Goal: Task Accomplishment & Management: Use online tool/utility

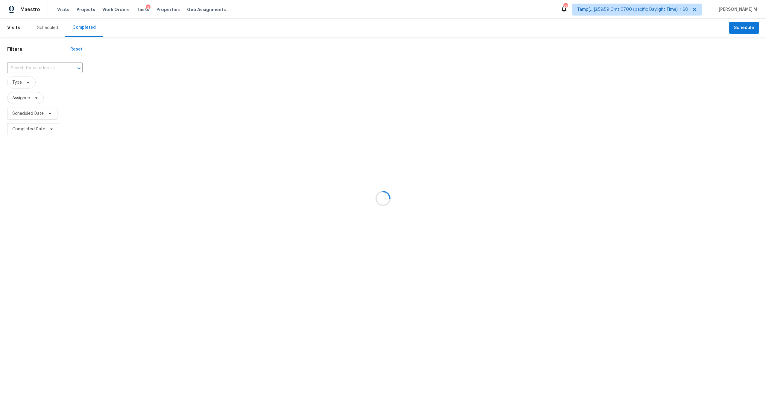
click at [61, 69] on div at bounding box center [383, 198] width 766 height 397
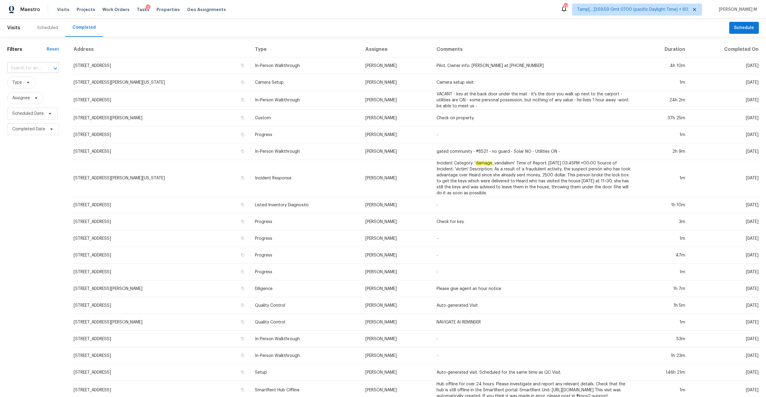
click at [40, 70] on input "text" at bounding box center [24, 68] width 35 height 9
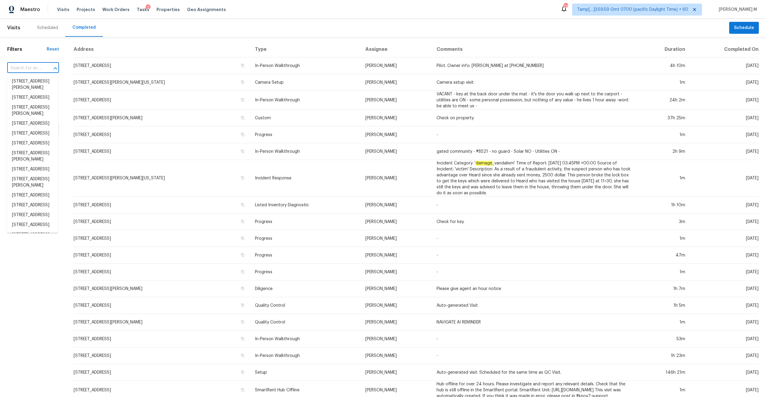
paste input "16790 Glenridge Ave, Cleveland, OH 44130"
type input "16790 Glenridge Ave, Cleveland, OH 44130"
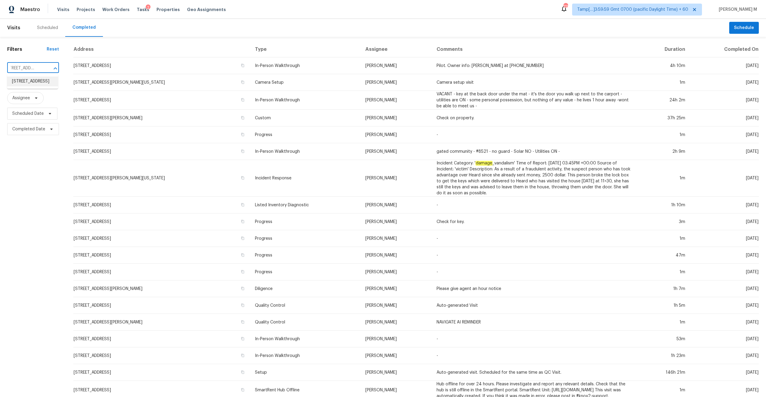
click at [35, 82] on li "16790 Glenridge Ave, Cleveland, OH 44130" at bounding box center [32, 82] width 51 height 10
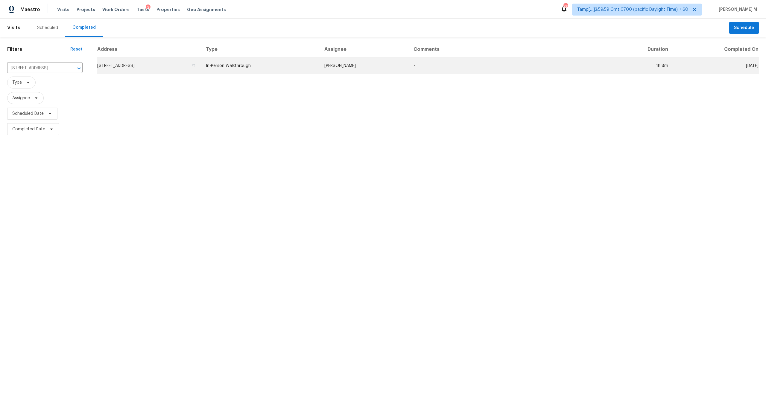
click at [177, 68] on td "16790 Glenridge Ave, Cleveland, OH 44130" at bounding box center [149, 65] width 104 height 17
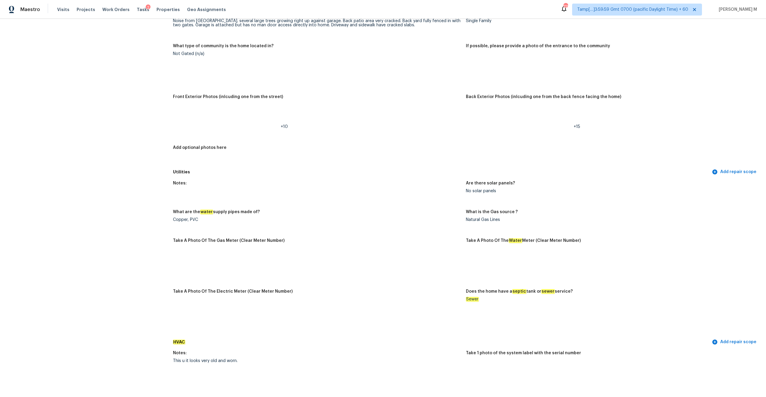
scroll to position [940, 0]
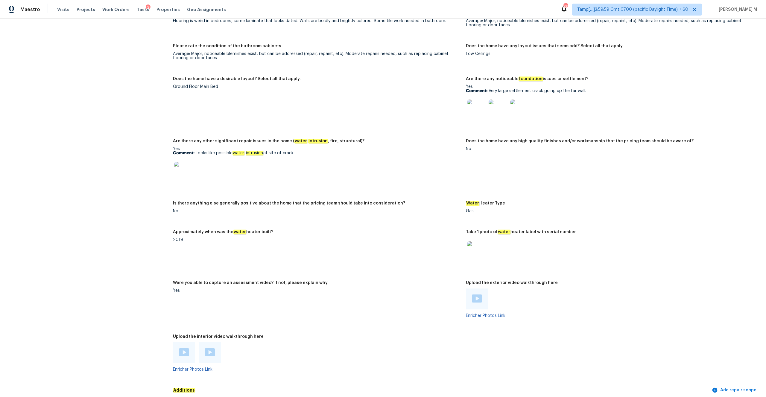
click at [481, 107] on img at bounding box center [476, 109] width 19 height 19
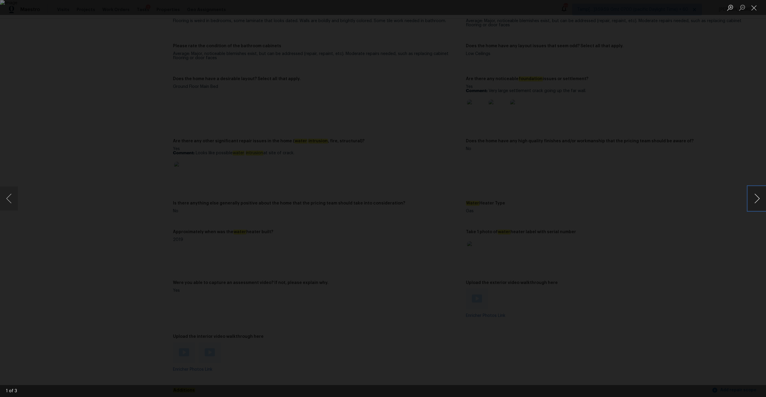
click at [759, 204] on button "Next image" at bounding box center [757, 199] width 18 height 24
click at [753, 9] on button "Close lightbox" at bounding box center [754, 7] width 12 height 10
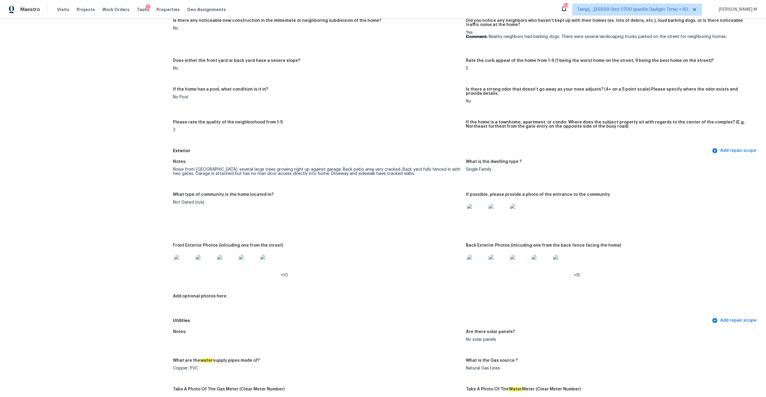
scroll to position [0, 0]
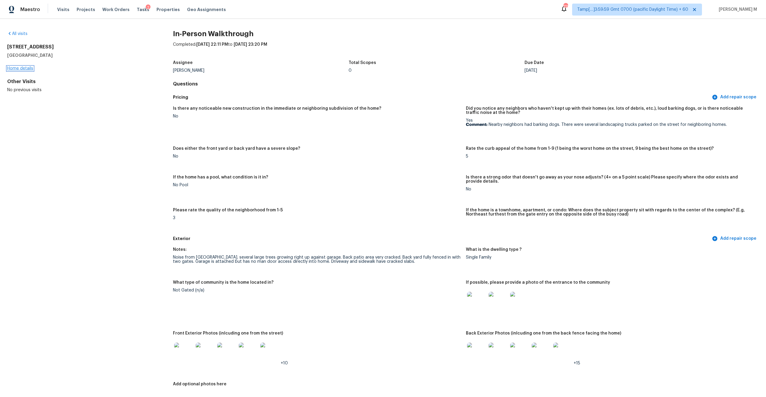
click at [28, 68] on link "Home details" at bounding box center [20, 68] width 26 height 4
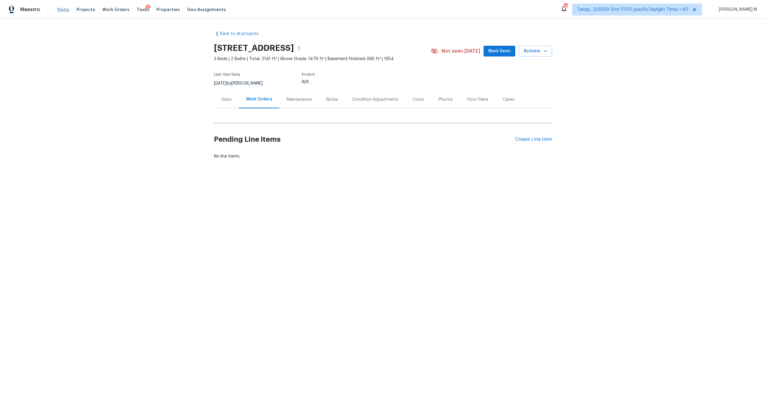
click at [62, 10] on span "Visits" at bounding box center [63, 10] width 12 height 6
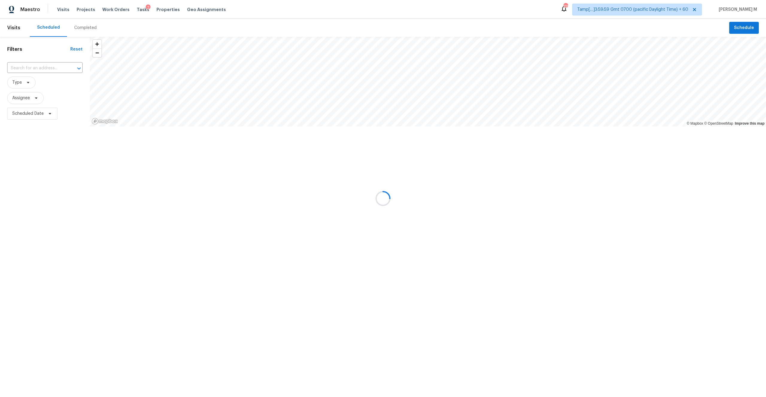
click at [83, 25] on div "Completed" at bounding box center [85, 28] width 22 height 6
click at [83, 25] on div at bounding box center [383, 198] width 766 height 397
click at [30, 66] on div at bounding box center [383, 198] width 766 height 397
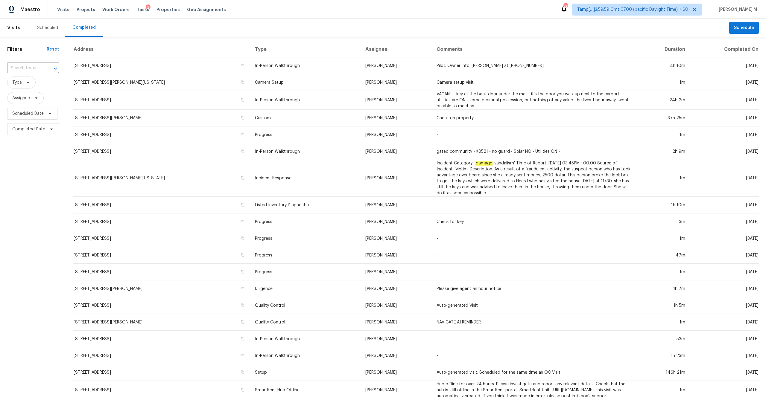
click at [30, 66] on input "text" at bounding box center [24, 68] width 35 height 9
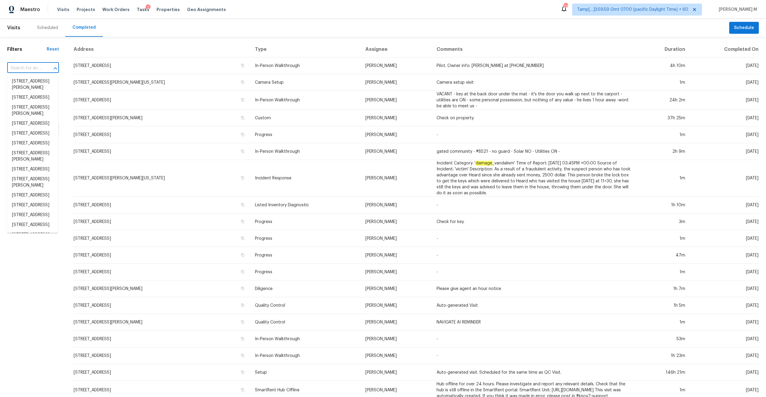
click at [30, 66] on input "text" at bounding box center [24, 68] width 35 height 9
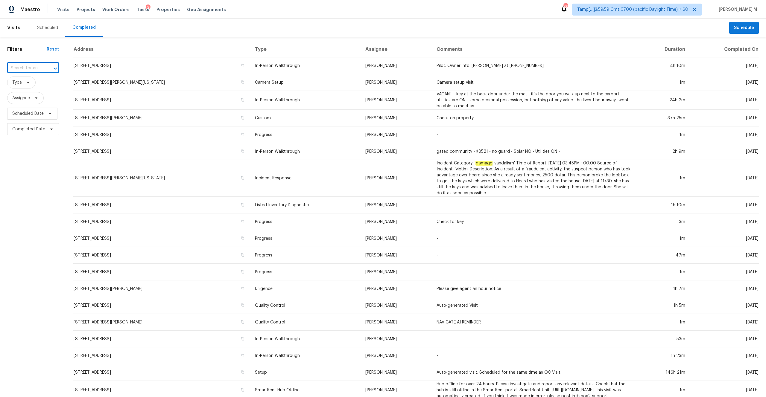
paste input "13718 Vida Ln Dallas, TX, 75253"
type input "13718 Vida Ln Dallas, TX, 75253"
click at [42, 83] on li "13718 Vida Ln, Dallas, TX 75253" at bounding box center [32, 85] width 51 height 16
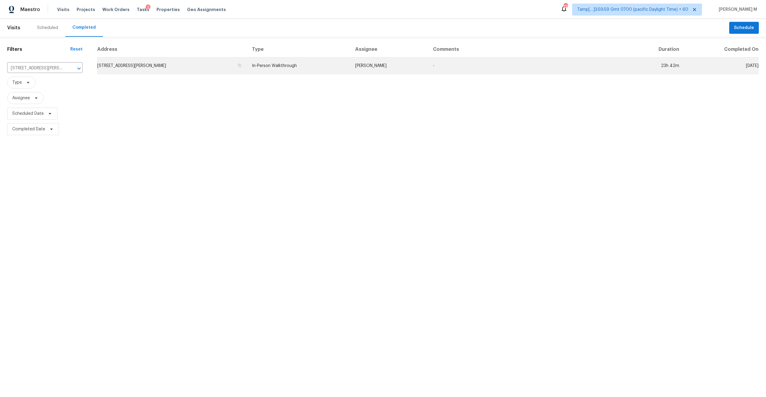
click at [207, 70] on td "13718 Vida Ln, Dallas, TX 75253" at bounding box center [172, 65] width 150 height 17
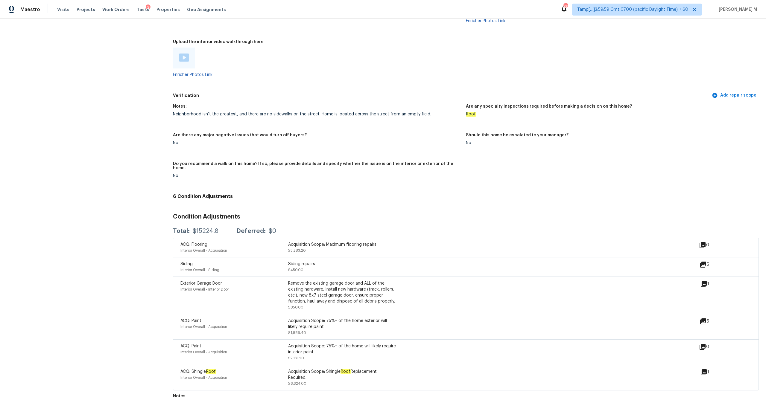
scroll to position [942, 0]
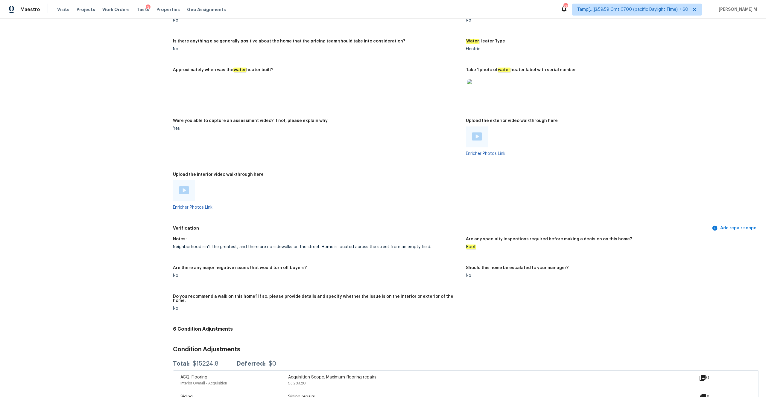
click at [184, 190] on img at bounding box center [184, 190] width 10 height 8
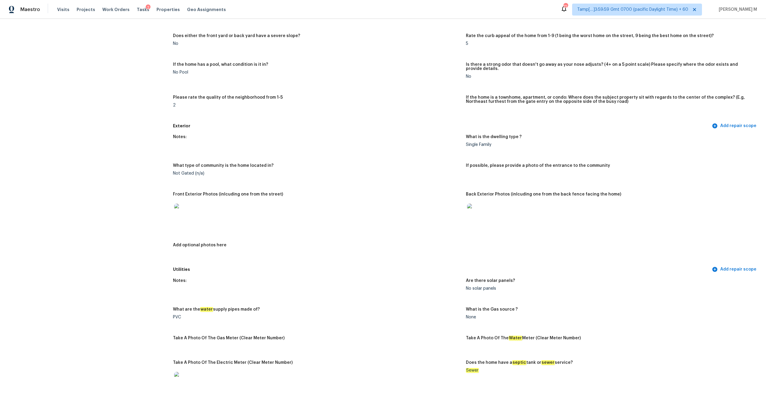
scroll to position [0, 0]
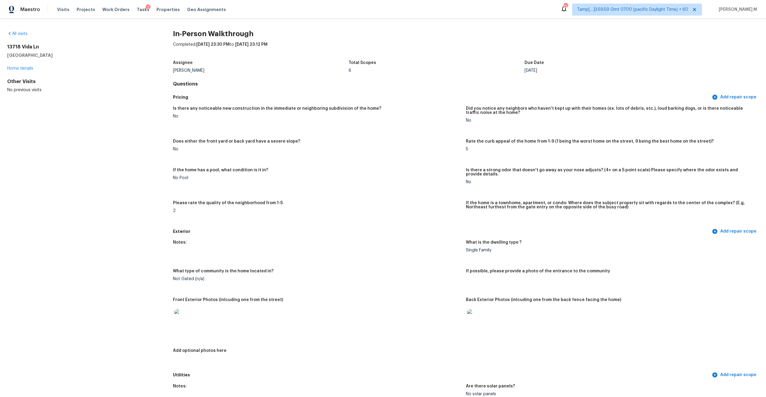
drag, startPoint x: 8, startPoint y: 45, endPoint x: 44, endPoint y: 53, distance: 36.7
click at [44, 53] on div "13718 Vida Ln Dallas, TX 75253" at bounding box center [80, 51] width 147 height 14
drag, startPoint x: 42, startPoint y: 55, endPoint x: 4, endPoint y: 45, distance: 39.0
click at [4, 45] on div "All visits 13718 Vida Ln Dallas, TX 75253 Home details Other Visits No previous…" at bounding box center [383, 208] width 766 height 379
copy div "13718 Vida Ln Dallas, TX 75253"
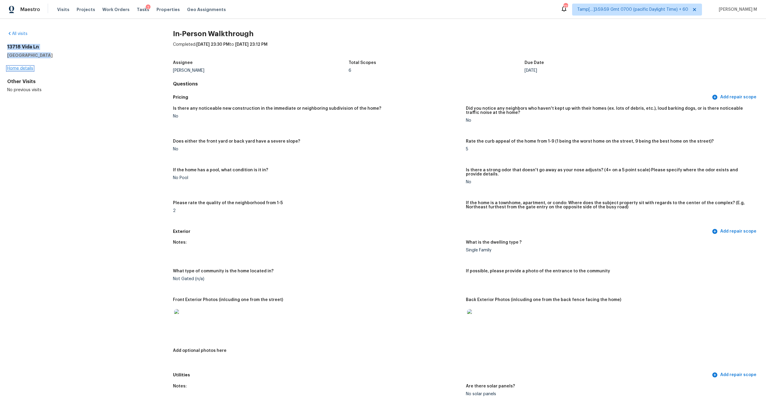
click at [21, 69] on link "Home details" at bounding box center [20, 68] width 26 height 4
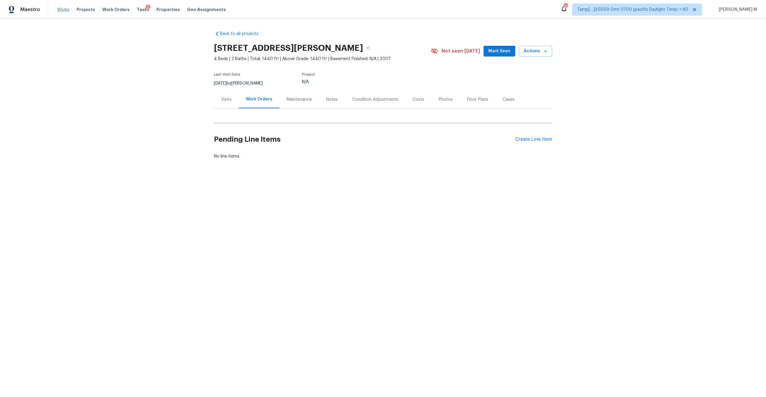
click at [63, 10] on span "Visits" at bounding box center [63, 10] width 12 height 6
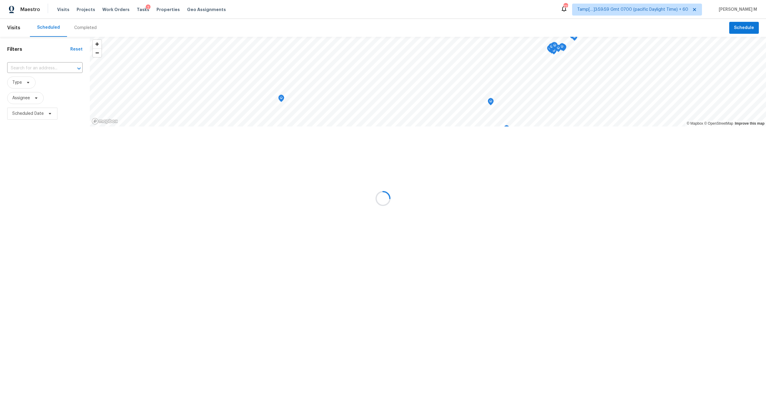
click at [85, 26] on div at bounding box center [383, 198] width 766 height 397
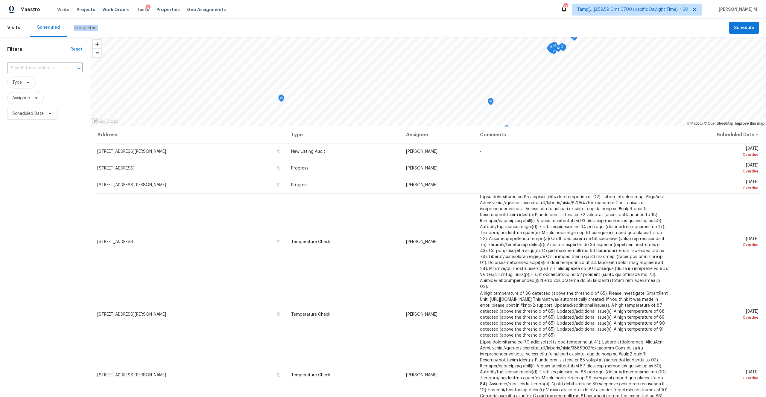
click at [85, 26] on div "Completed" at bounding box center [85, 28] width 22 height 6
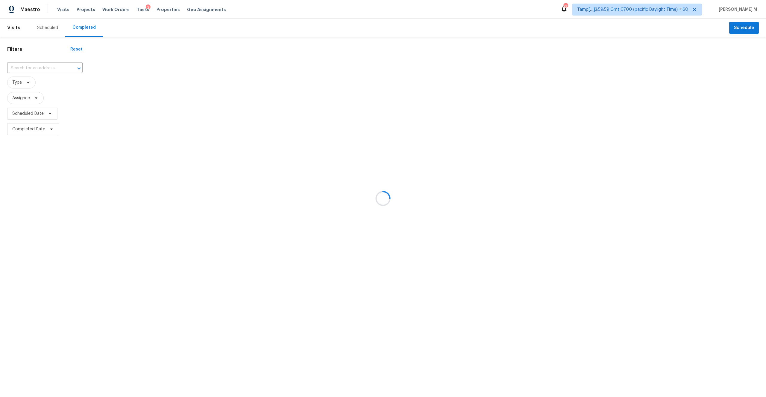
click at [50, 66] on div at bounding box center [383, 198] width 766 height 397
click at [43, 70] on div at bounding box center [383, 198] width 766 height 397
click at [37, 66] on div at bounding box center [383, 198] width 766 height 397
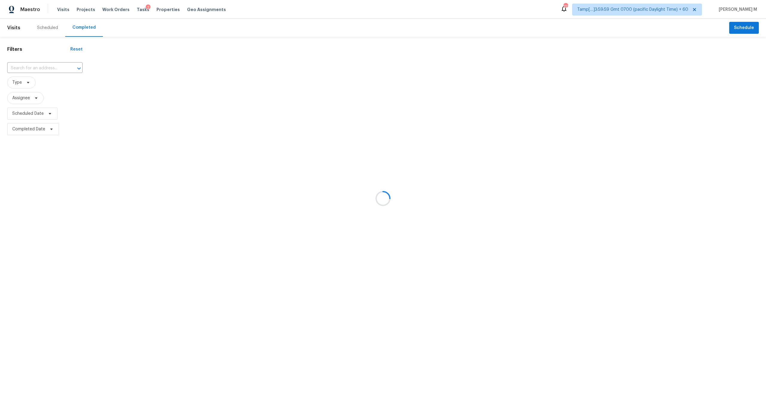
click at [37, 67] on div at bounding box center [383, 198] width 766 height 397
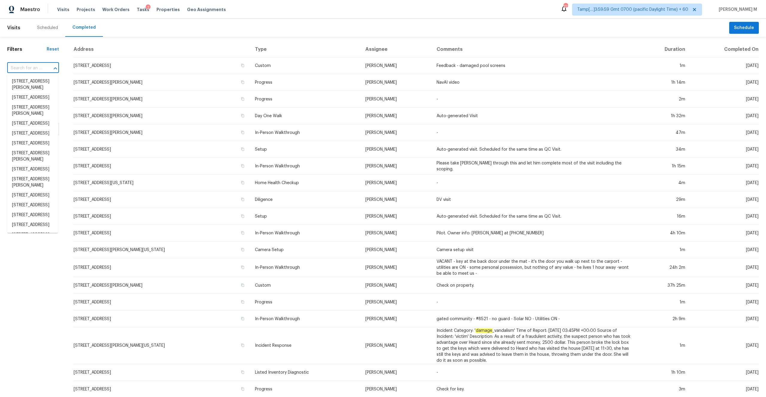
click at [37, 67] on input "text" at bounding box center [24, 68] width 35 height 9
paste input "16790 Glenridge Ave Cleveland, OH, 44130"
type input "16790 Glenridge Ave Cleveland, OH, 44130"
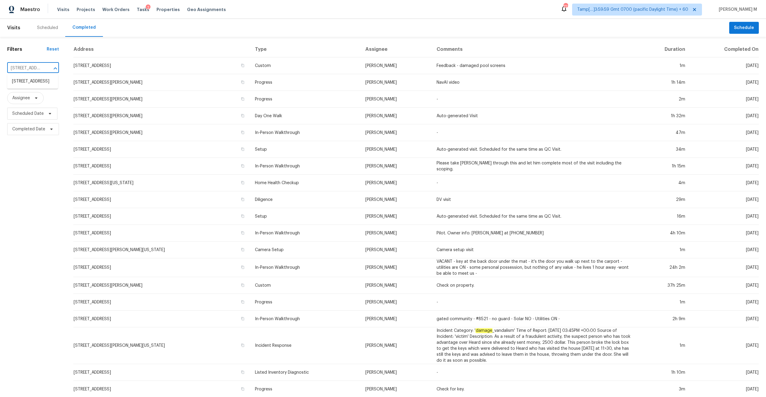
scroll to position [0, 54]
click at [38, 81] on li "16790 Glenridge Ave, Cleveland, OH 44130" at bounding box center [32, 82] width 51 height 10
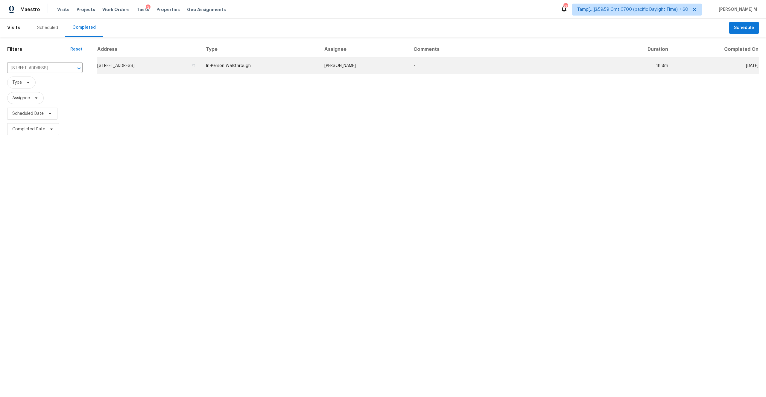
click at [153, 64] on td "16790 Glenridge Ave, Cleveland, OH 44130" at bounding box center [149, 65] width 104 height 17
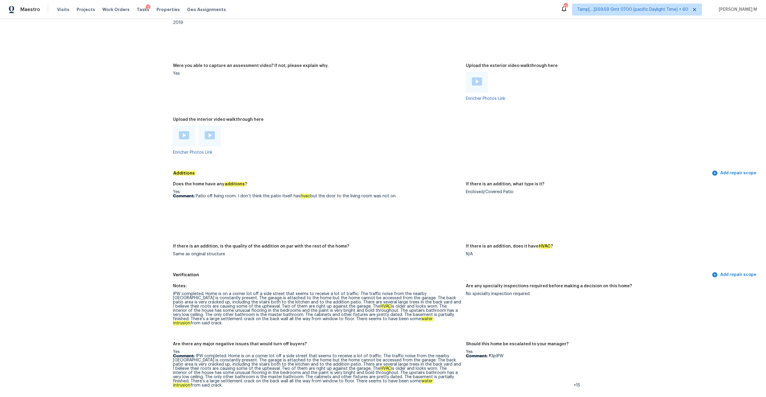
scroll to position [1156, 0]
click at [175, 130] on div at bounding box center [184, 136] width 22 height 21
click at [183, 133] on img at bounding box center [184, 136] width 10 height 8
click at [209, 132] on img at bounding box center [210, 136] width 10 height 8
click at [481, 80] on img at bounding box center [477, 82] width 10 height 8
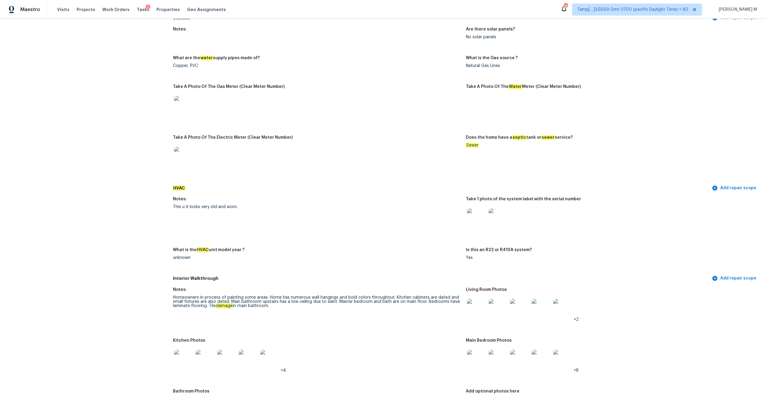
scroll to position [394, 0]
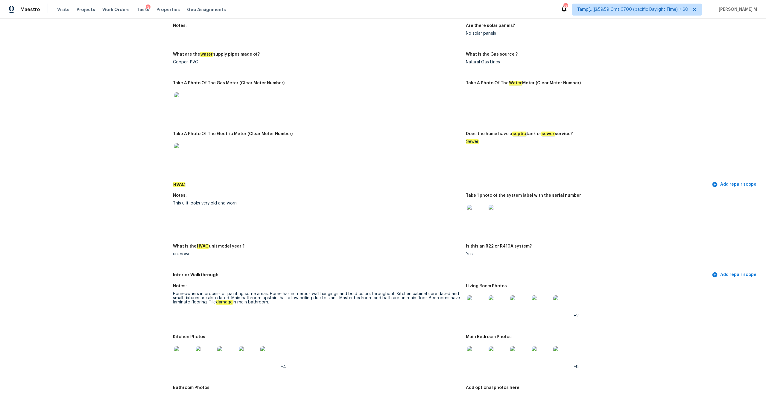
click at [480, 207] on img at bounding box center [476, 214] width 19 height 19
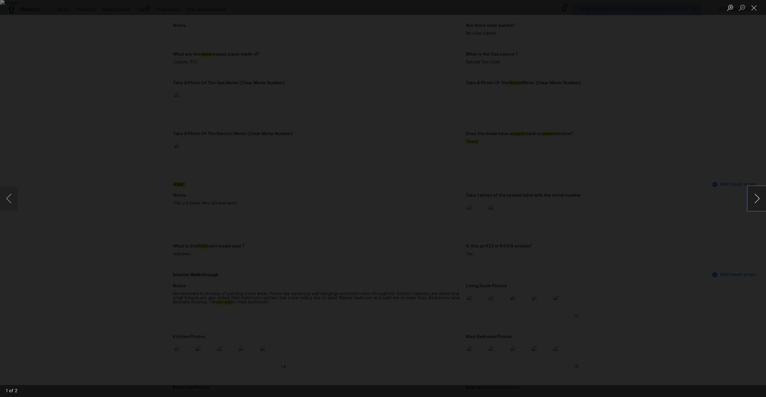
click at [754, 201] on button "Next image" at bounding box center [757, 199] width 18 height 24
click at [756, 7] on button "Close lightbox" at bounding box center [754, 7] width 12 height 10
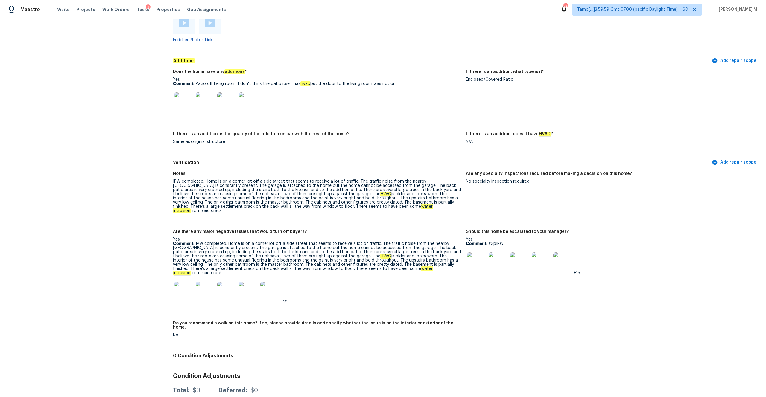
scroll to position [1236, 0]
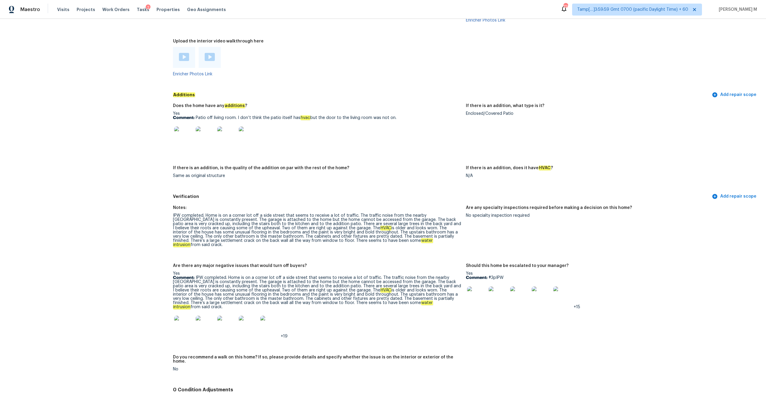
click at [483, 294] on img at bounding box center [476, 296] width 19 height 19
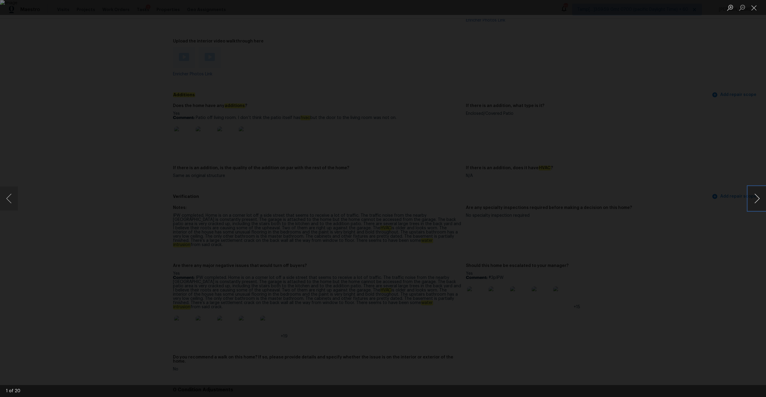
click at [754, 199] on button "Next image" at bounding box center [757, 199] width 18 height 24
click at [757, 5] on button "Close lightbox" at bounding box center [754, 7] width 12 height 10
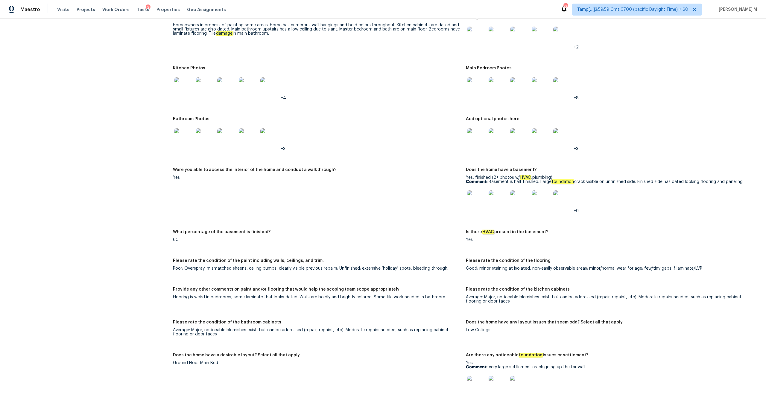
scroll to position [663, 0]
click at [479, 198] on img at bounding box center [476, 201] width 19 height 19
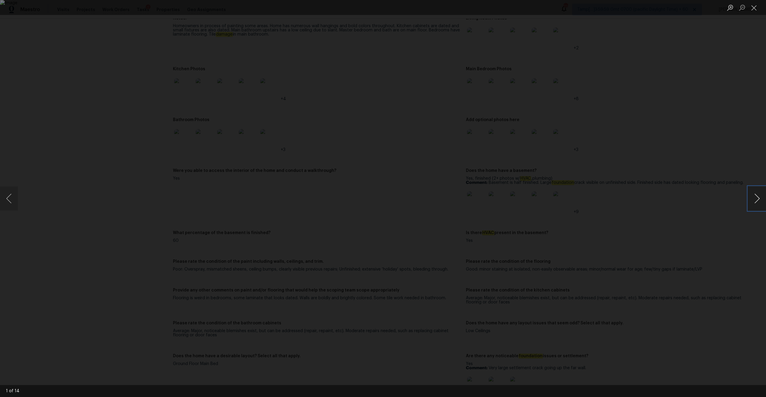
click at [758, 201] on button "Next image" at bounding box center [757, 199] width 18 height 24
click at [755, 10] on button "Close lightbox" at bounding box center [754, 7] width 12 height 10
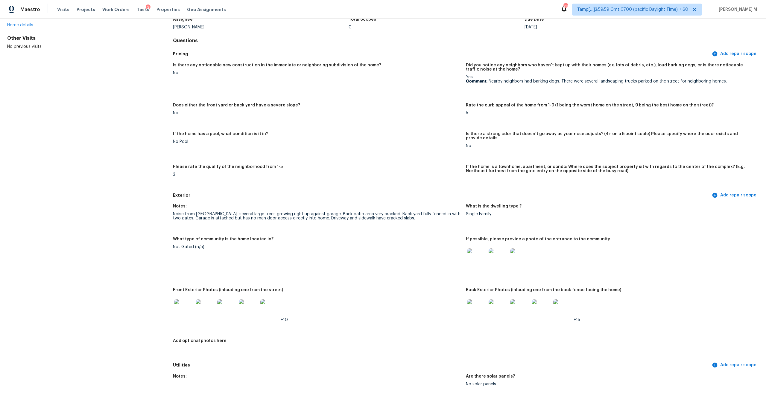
scroll to position [0, 0]
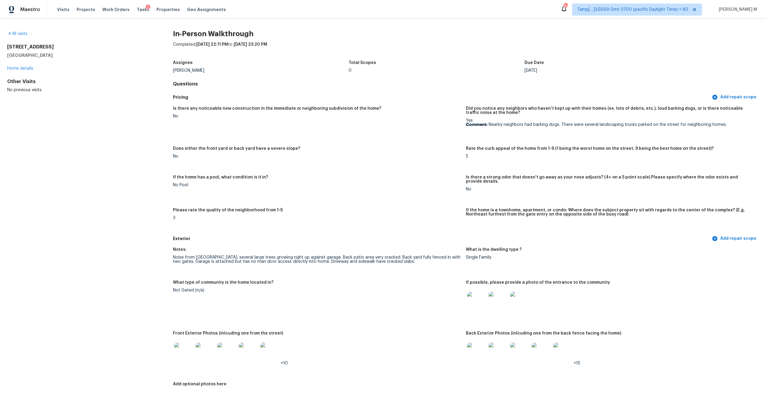
drag, startPoint x: 7, startPoint y: 48, endPoint x: 53, endPoint y: 57, distance: 46.4
click at [53, 57] on div "16790 Glenridge Ave Cleveland, OH 44130" at bounding box center [80, 51] width 147 height 14
copy div "16790 Glenridge Ave Cleveland, OH 44130"
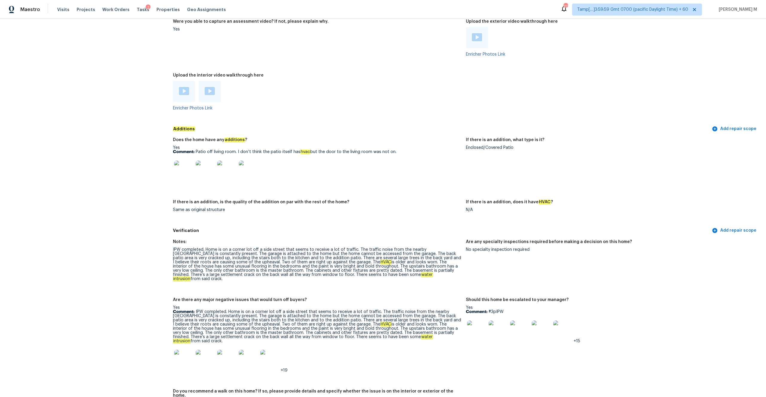
scroll to position [1270, 0]
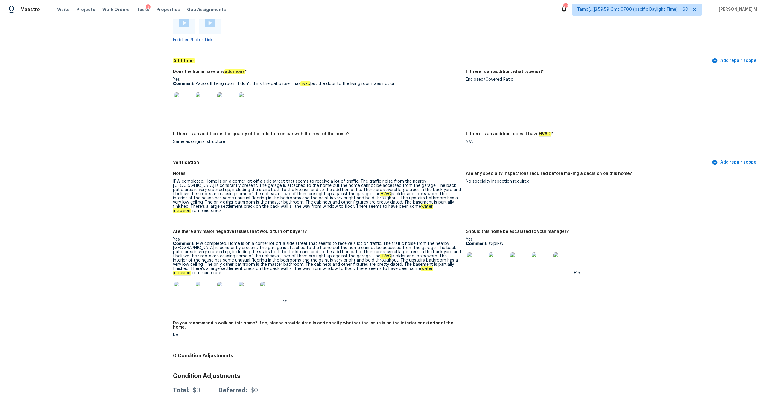
click at [228, 282] on img at bounding box center [226, 291] width 19 height 19
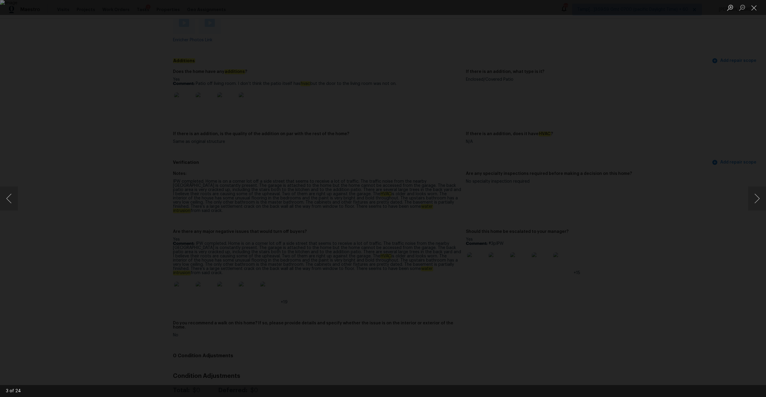
click at [102, 187] on div "Lightbox" at bounding box center [383, 198] width 766 height 397
click at [174, 177] on div "Lightbox" at bounding box center [383, 198] width 766 height 397
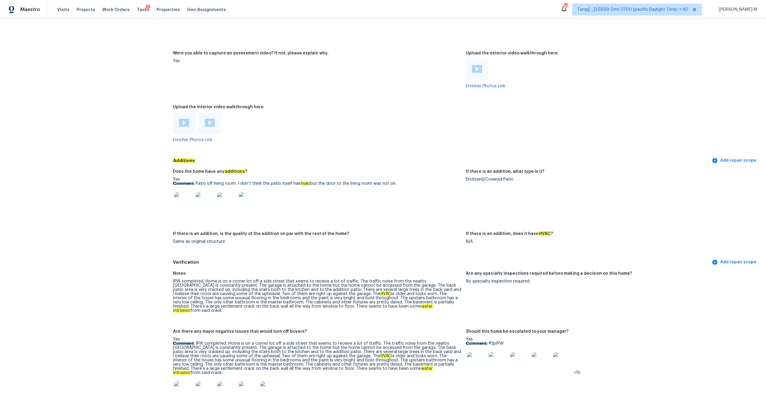
scroll to position [1171, 0]
click at [191, 203] on img at bounding box center [183, 200] width 19 height 19
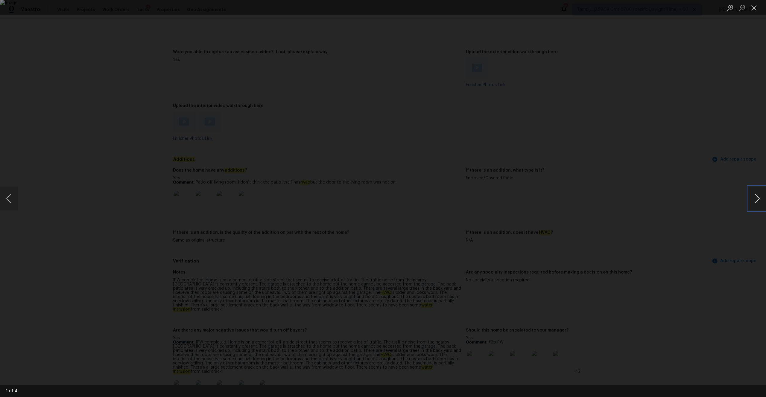
click at [759, 201] on button "Next image" at bounding box center [757, 199] width 18 height 24
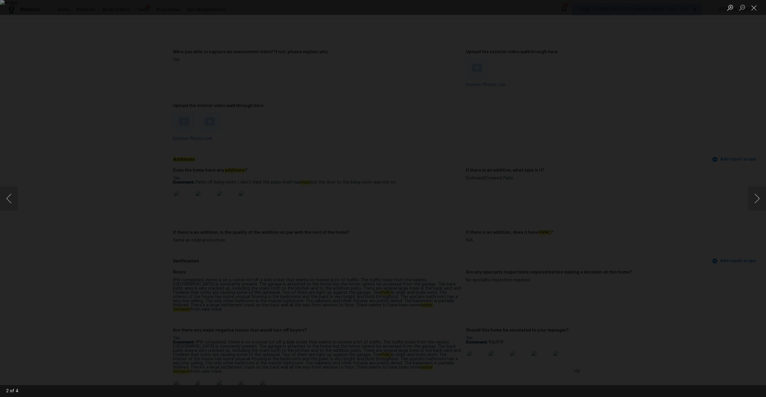
click at [754, 2] on li "Lightbox" at bounding box center [754, 7] width 12 height 15
click at [754, 12] on button "Close lightbox" at bounding box center [754, 7] width 12 height 10
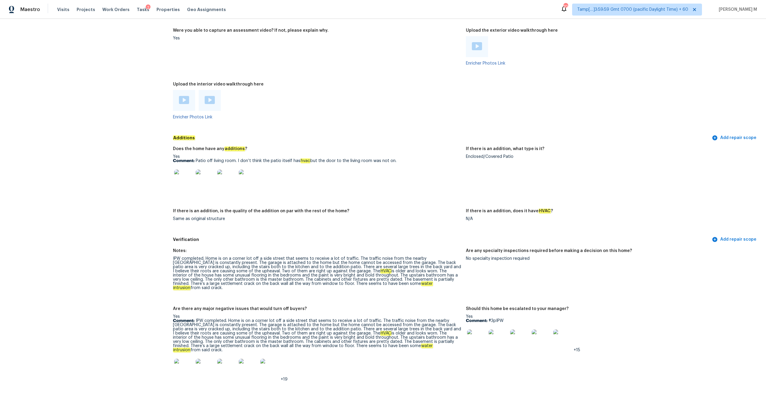
scroll to position [1182, 0]
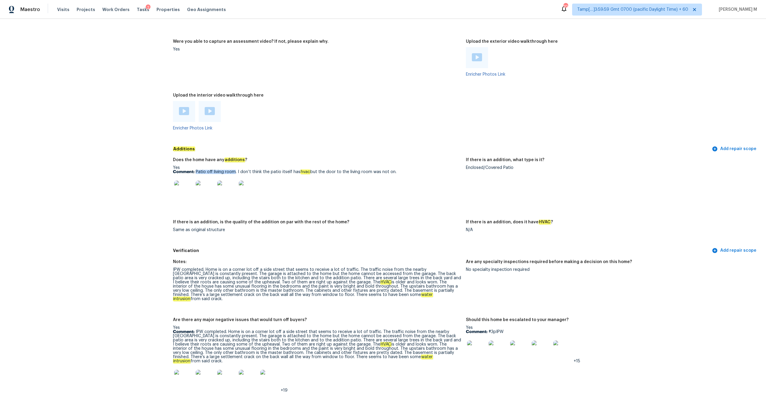
drag, startPoint x: 234, startPoint y: 168, endPoint x: 195, endPoint y: 171, distance: 38.7
click at [195, 171] on p "Comment: Patio off living room. I don’t think the patio itself has hvac but the…" at bounding box center [317, 172] width 288 height 4
copy p "Patio off living room"
click at [186, 189] on img at bounding box center [183, 190] width 19 height 19
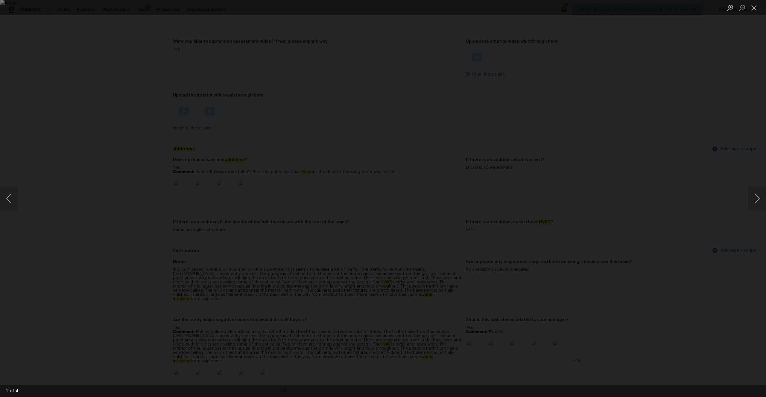
click at [164, 147] on div "Lightbox" at bounding box center [383, 198] width 766 height 397
click at [184, 154] on div "Lightbox" at bounding box center [383, 198] width 766 height 397
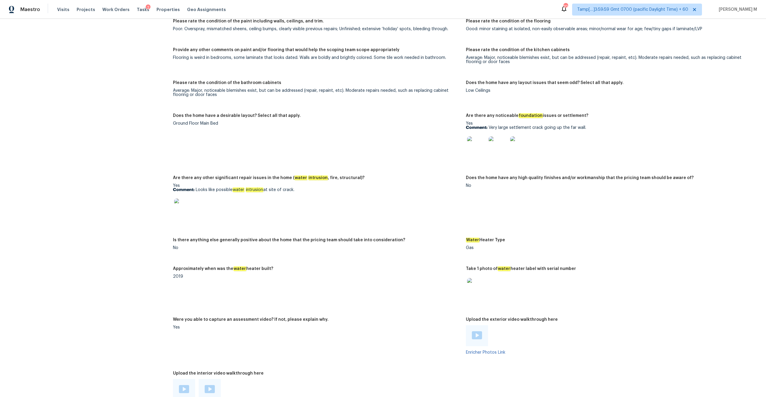
scroll to position [901, 0]
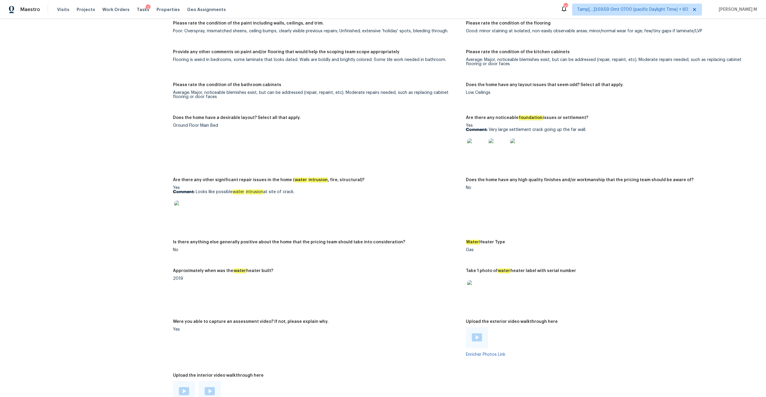
click at [177, 207] on img at bounding box center [183, 210] width 19 height 19
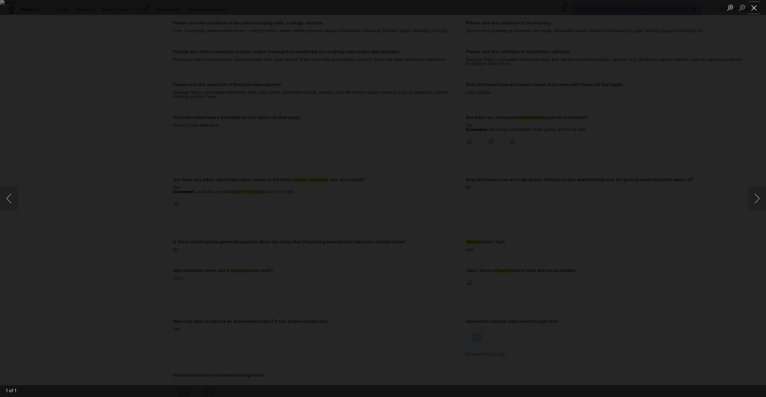
click at [753, 10] on button "Close lightbox" at bounding box center [754, 7] width 12 height 10
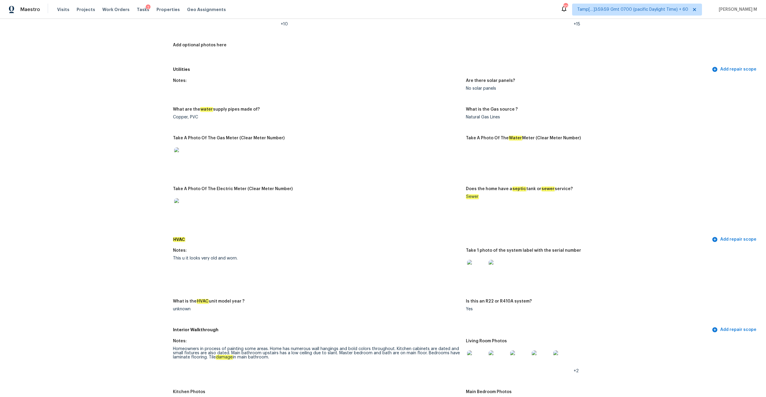
scroll to position [0, 0]
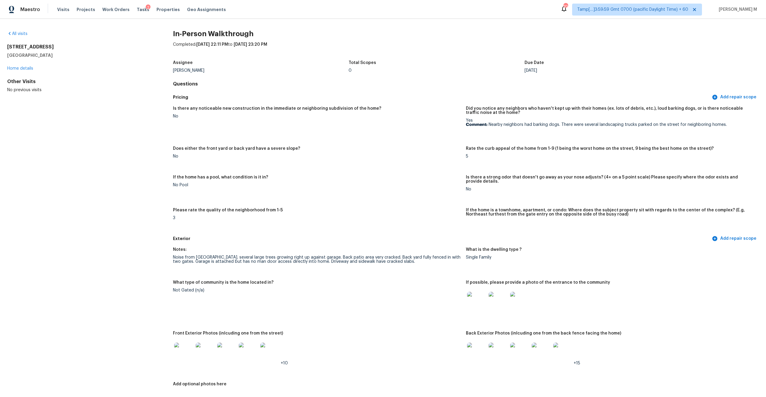
drag, startPoint x: 7, startPoint y: 45, endPoint x: 58, endPoint y: 53, distance: 51.4
click at [58, 53] on div "16790 Glenridge Ave Cleveland, OH 44130" at bounding box center [80, 51] width 147 height 14
copy div "16790 Glenridge Ave Cleveland, OH 44130"
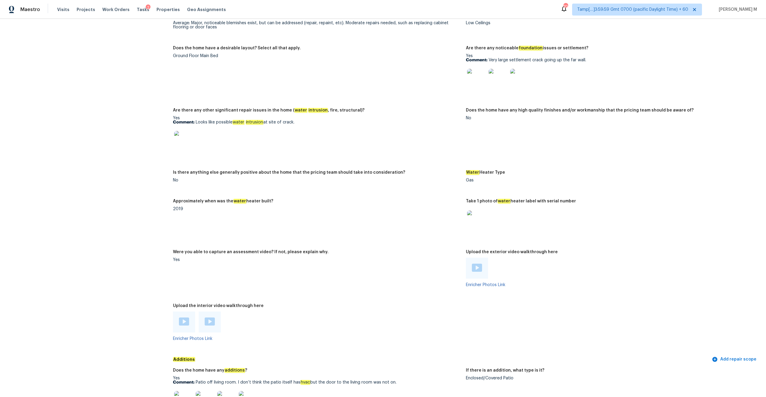
scroll to position [967, 0]
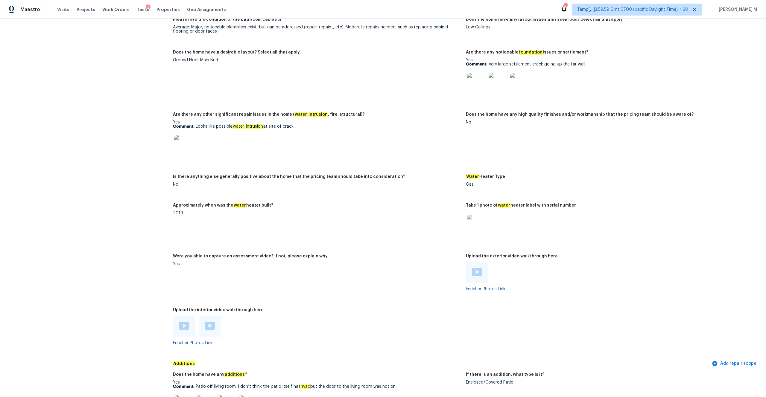
click at [220, 132] on div at bounding box center [317, 145] width 288 height 26
drag, startPoint x: 195, startPoint y: 124, endPoint x: 315, endPoint y: 125, distance: 119.1
click at [315, 125] on p "Comment: Looks like possible water intrusion at site of crack." at bounding box center [317, 126] width 288 height 4
copy p "Looks like possible water intrusion at site of crack."
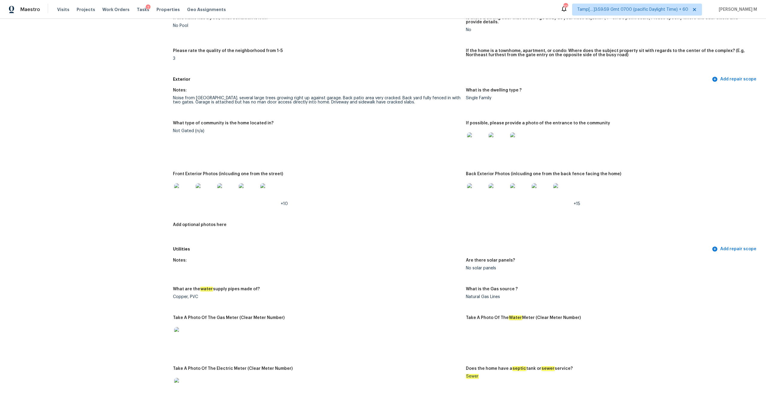
scroll to position [199, 0]
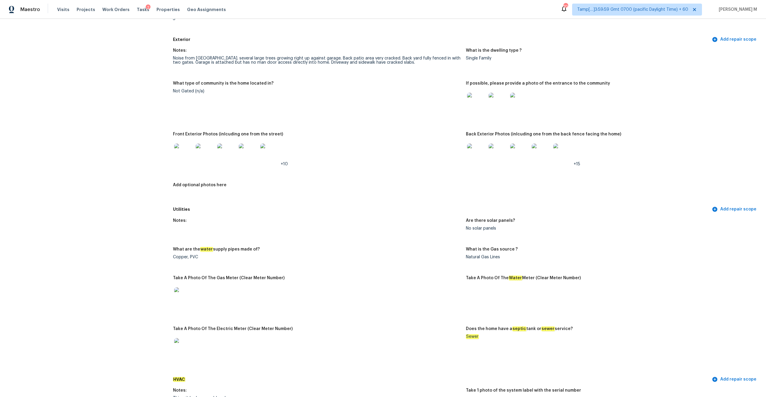
click at [180, 147] on img at bounding box center [183, 153] width 19 height 19
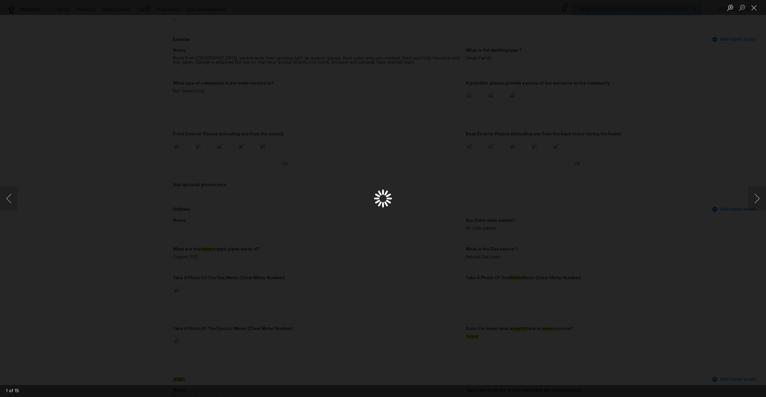
click at [180, 147] on div "Lightbox" at bounding box center [383, 198] width 766 height 397
click at [758, 200] on button "Next image" at bounding box center [757, 199] width 18 height 24
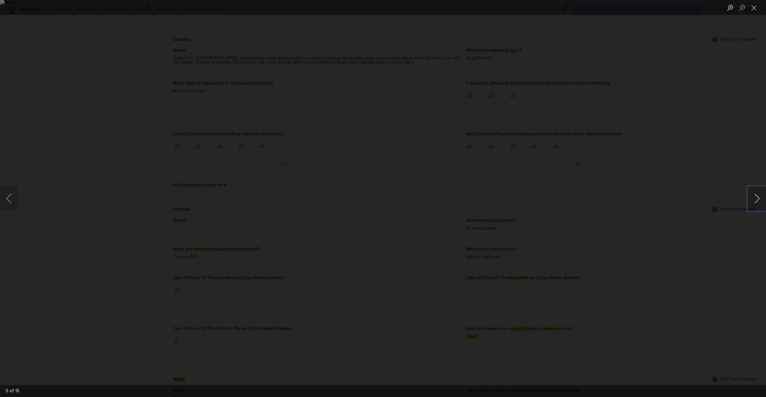
click at [758, 200] on button "Next image" at bounding box center [757, 199] width 18 height 24
click at [4, 195] on button "Previous image" at bounding box center [9, 199] width 18 height 24
click at [758, 197] on button "Next image" at bounding box center [757, 199] width 18 height 24
click at [18, 201] on div "Lightbox" at bounding box center [383, 198] width 766 height 397
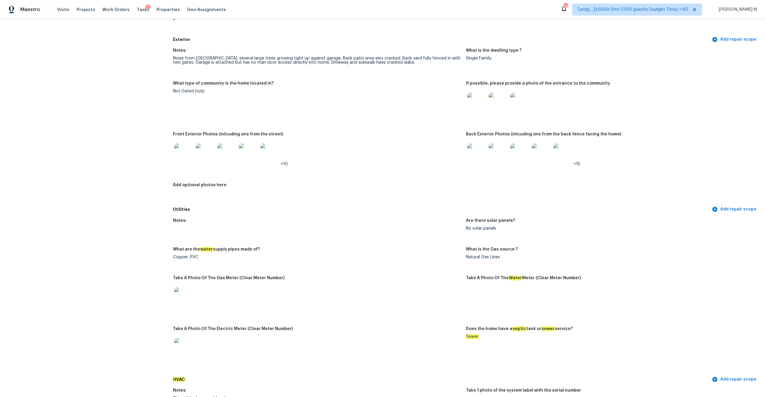
click at [250, 152] on img at bounding box center [248, 153] width 19 height 19
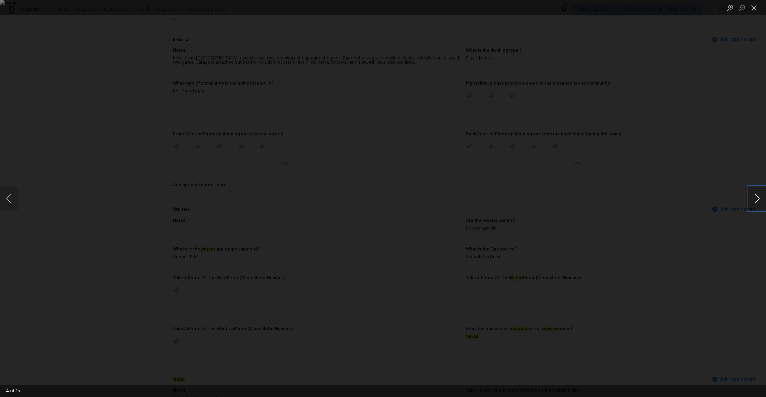
click at [761, 200] on button "Next image" at bounding box center [757, 199] width 18 height 24
click at [625, 133] on div "Lightbox" at bounding box center [383, 198] width 766 height 397
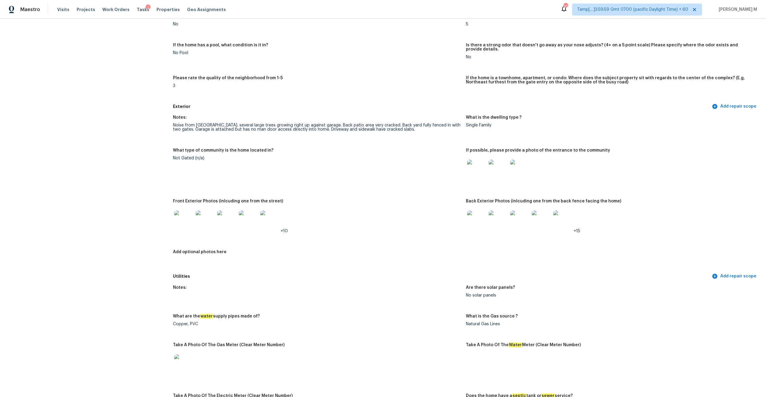
scroll to position [0, 0]
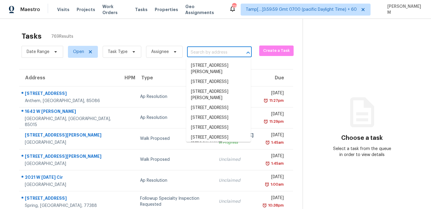
click at [205, 52] on input "text" at bounding box center [211, 52] width 48 height 9
paste input "807 Chelsea Dr, Davenport, FL 33897"
type input "807 Chelsea Dr, Davenport, FL 33897"
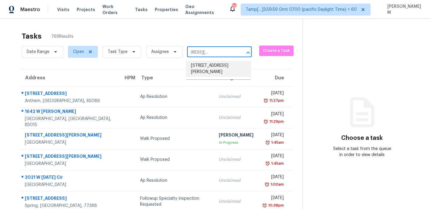
click at [213, 65] on li "[STREET_ADDRESS][PERSON_NAME]" at bounding box center [218, 69] width 65 height 16
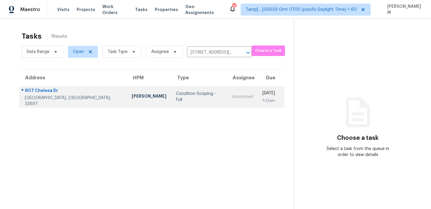
click at [227, 89] on td "Unclaimed" at bounding box center [242, 96] width 31 height 21
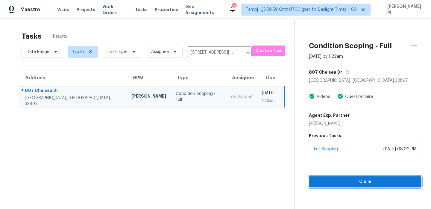
click at [349, 181] on span "Claim" at bounding box center [365, 181] width 103 height 7
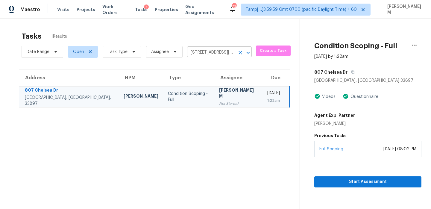
click at [202, 54] on input "[STREET_ADDRESS][PERSON_NAME]" at bounding box center [211, 52] width 48 height 9
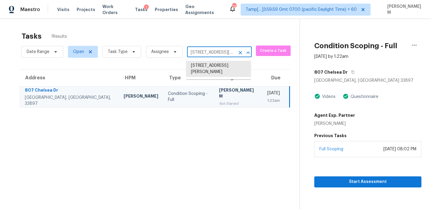
paste input "[STREET_ADDRESS]"
type input "[STREET_ADDRESS]"
click at [216, 68] on li "3601 Chapelwood Dr, Gastonia, NC 28052" at bounding box center [218, 66] width 65 height 10
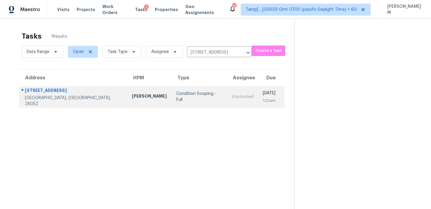
click at [258, 93] on td "Fri, Oct 10th 2025 1:22am" at bounding box center [271, 96] width 27 height 21
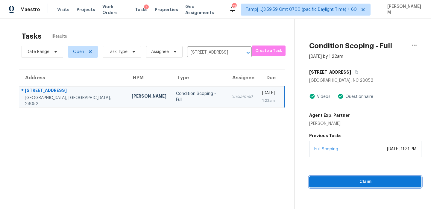
click at [360, 180] on span "Claim" at bounding box center [365, 181] width 103 height 7
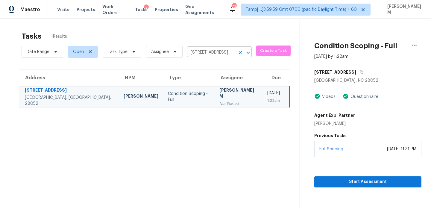
click at [216, 52] on input "3601 Chapelwood Dr, Gastonia, NC 28052" at bounding box center [211, 52] width 48 height 9
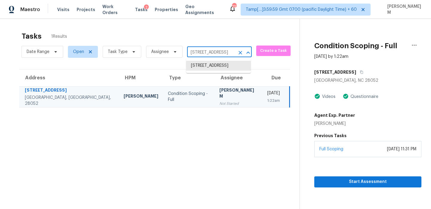
paste input "5159 Inglewood Blvd, Culver City, CA 90230"
type input "5159 Inglewood Blvd, Culver City, CA 90230"
click at [224, 67] on li "5159 Inglewood Blvd, Culver City, CA 90230" at bounding box center [218, 66] width 65 height 10
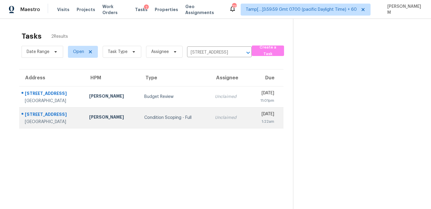
click at [253, 115] on div "Fri, Oct 10th 2025" at bounding box center [263, 114] width 21 height 7
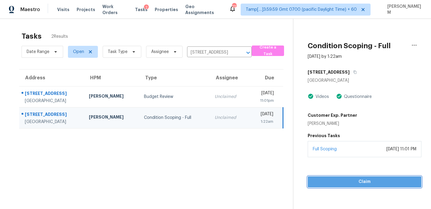
click at [370, 184] on span "Claim" at bounding box center [364, 181] width 104 height 7
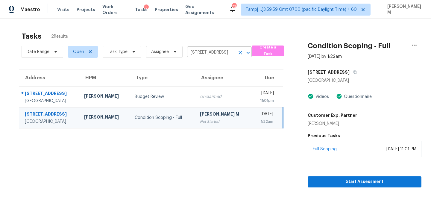
click at [214, 52] on input "5159 Inglewood Blvd, Culver City, CA 90230" at bounding box center [211, 52] width 48 height 9
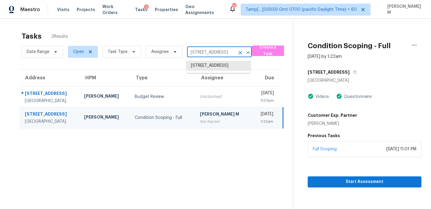
paste input "210 Brynlee Ct, Lewisburg, TN 37091"
type input "210 Brynlee Ct, Lewisburg, TN 37091"
click at [217, 69] on li "210 Brynlee Ct, Lewisburg, TN 37091" at bounding box center [218, 66] width 65 height 10
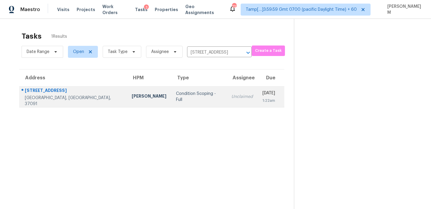
click at [262, 95] on div "Fri, Oct 10th 2025" at bounding box center [268, 93] width 13 height 7
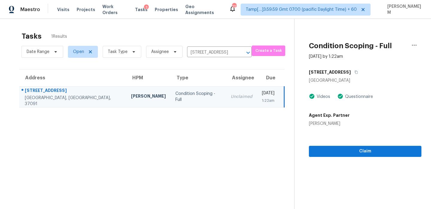
click at [357, 157] on section "Condition Scoping - Full Oct 10th 2025 by 1:22am 210 Brynlee Ct Lewisburg, TN 3…" at bounding box center [357, 123] width 127 height 209
click at [357, 153] on span "Claim" at bounding box center [365, 151] width 103 height 7
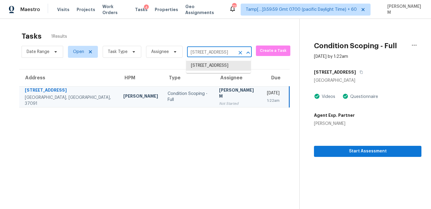
click at [210, 57] on body "Maestro Visits Projects Work Orders Tasks 4 Properties Geo Assignments 737 Tamp…" at bounding box center [215, 104] width 431 height 209
click at [210, 52] on input "210 Brynlee Ct, Lewisburg, TN 37091" at bounding box center [211, 52] width 48 height 9
paste input "15822 Gypsy St, Corpus Christi, TX 78418"
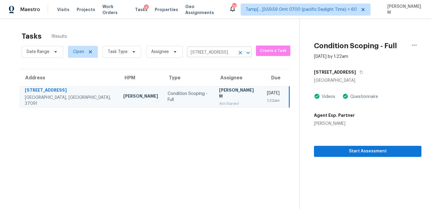
click at [211, 51] on input "210 Brynlee Ct, Lewisburg, TN 37091" at bounding box center [211, 52] width 48 height 9
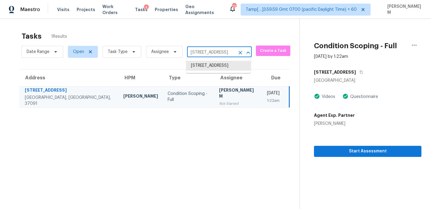
paste input "15822 Gypsy St, Corpus Christi, TX 78418"
click at [213, 53] on input "210 Brynlee Ct, Lewisburg, TN 3709115822 Gypsy St, Corpus Christi, TX 78418" at bounding box center [211, 52] width 48 height 9
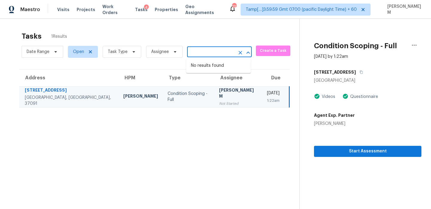
click at [213, 53] on input "210 Brynlee Ct, Lewisburg, TN 3709115822 Gypsy St, Corpus Christi, TX 78418" at bounding box center [211, 52] width 48 height 9
paste input "text"
type input "15822 Gypsy St, Corpus Christi, TX 78418"
click at [240, 52] on icon "Clear" at bounding box center [241, 53] width 4 height 4
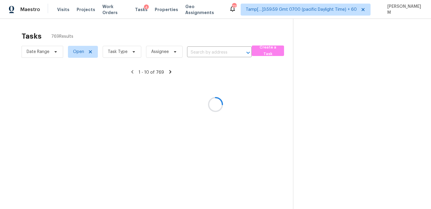
click at [204, 52] on div at bounding box center [215, 104] width 431 height 209
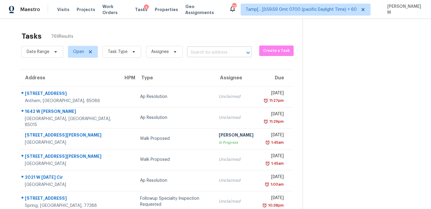
click at [204, 53] on input "text" at bounding box center [211, 52] width 48 height 9
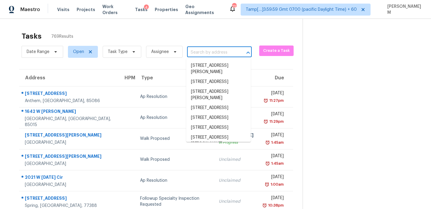
paste input "15822 Gypsy St, Corpus Christi, TX 78418"
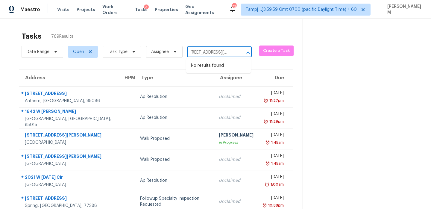
type input "15822 Gypsy St, Corpus Christi, TX 78418"
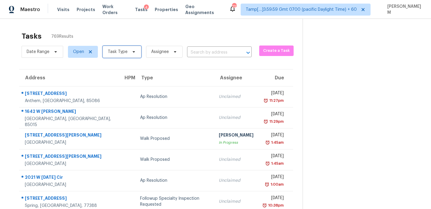
scroll to position [0, 0]
click at [118, 53] on span "Task Type" at bounding box center [118, 52] width 20 height 6
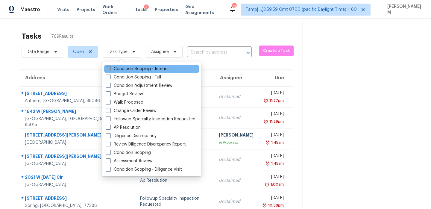
click at [129, 70] on label "Condition Scoping - Interior" at bounding box center [137, 69] width 63 height 6
click at [110, 70] on input "Condition Scoping - Interior" at bounding box center [108, 68] width 4 height 4
checkbox input "true"
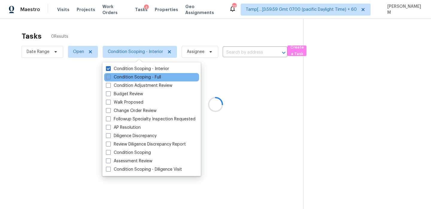
click at [129, 76] on label "Condition Scoping - Full" at bounding box center [133, 77] width 55 height 6
click at [110, 76] on input "Condition Scoping - Full" at bounding box center [108, 76] width 4 height 4
checkbox input "true"
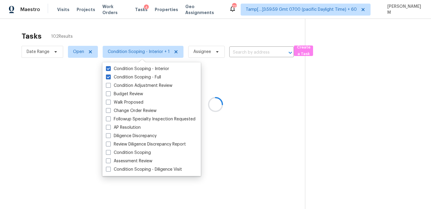
click at [80, 53] on div at bounding box center [215, 104] width 431 height 209
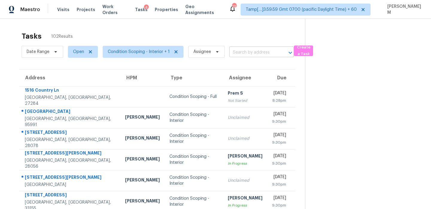
click at [236, 53] on input "text" at bounding box center [253, 52] width 48 height 9
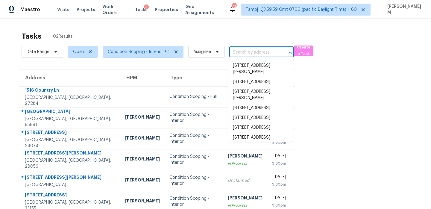
paste input "15822 Gypsy St, Corpus Christi, TX 78418"
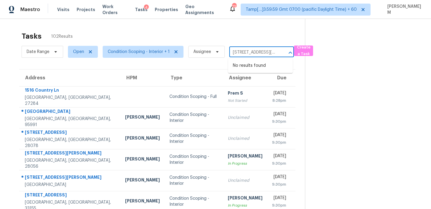
scroll to position [0, 36]
type input "15822 Gypsy St, Corpus Christi, TX 78418"
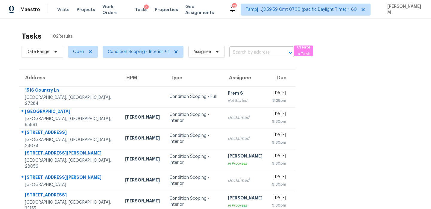
scroll to position [0, 0]
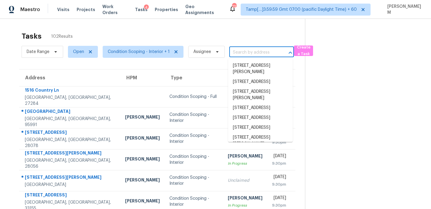
click at [259, 51] on input "text" at bounding box center [253, 52] width 48 height 9
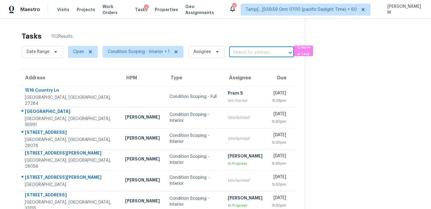
paste input "15822 Gypsy St, Corpus Christi, TX 78418"
type input "15822 Gypsy St"
click at [70, 53] on span "Open" at bounding box center [83, 52] width 30 height 12
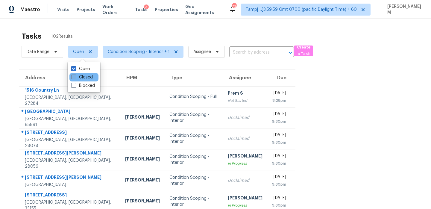
click at [78, 76] on label "Closed" at bounding box center [82, 77] width 22 height 6
click at [75, 76] on input "Closed" at bounding box center [73, 76] width 4 height 4
checkbox input "true"
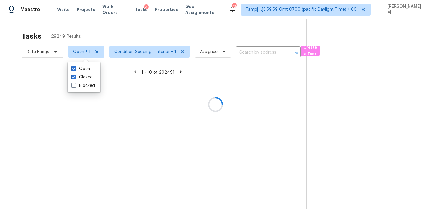
click at [250, 53] on div at bounding box center [215, 104] width 431 height 209
click at [249, 52] on div at bounding box center [215, 104] width 431 height 209
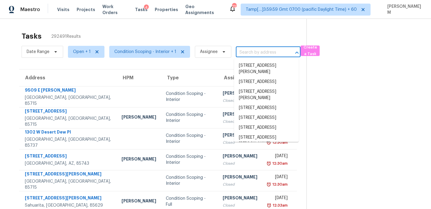
click at [249, 52] on input "text" at bounding box center [260, 52] width 48 height 9
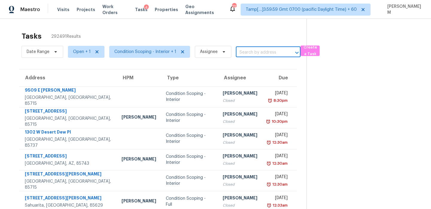
click at [249, 52] on input "text" at bounding box center [260, 52] width 48 height 9
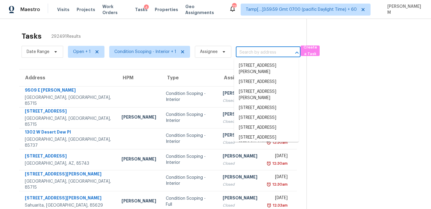
paste input "15822 Gypsy St, Corpus Christi, TX 78418"
type input "15822 Gypsy St, Corpus Christi, TX 78418"
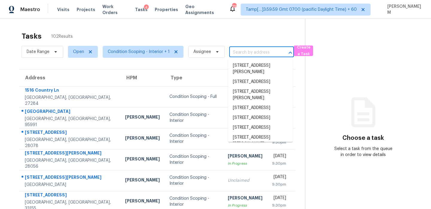
click at [248, 50] on input "text" at bounding box center [253, 52] width 48 height 9
paste input "[STREET_ADDRESS][DATE]"
type input "[STREET_ADDRESS][DATE]"
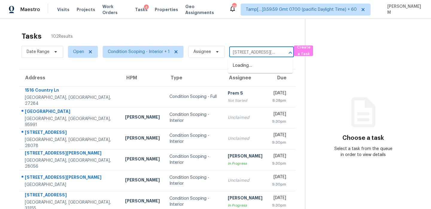
scroll to position [0, 36]
click at [260, 67] on li "[STREET_ADDRESS][DATE]" at bounding box center [260, 66] width 65 height 10
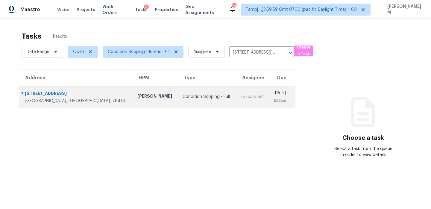
click at [241, 98] on div "Unclaimed" at bounding box center [252, 97] width 22 height 6
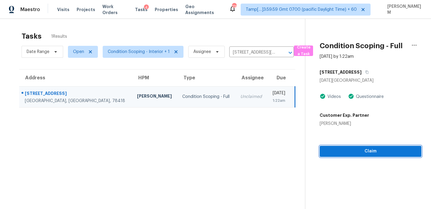
click at [397, 153] on span "Claim" at bounding box center [370, 151] width 92 height 7
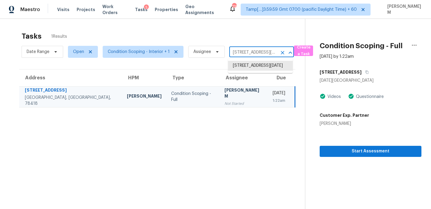
click at [248, 54] on input "15822 Gypsy St, Corpus Christi, TX 78418" at bounding box center [253, 52] width 48 height 9
paste input "807 Chelsea Dr, Davenport, FL 33897"
type input "807 Chelsea Dr, Davenport, FL 33897"
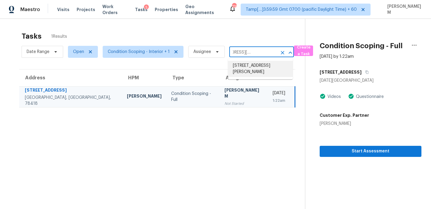
click at [254, 66] on li "807 Chelsea Dr, Davenport, FL 33897" at bounding box center [260, 69] width 65 height 16
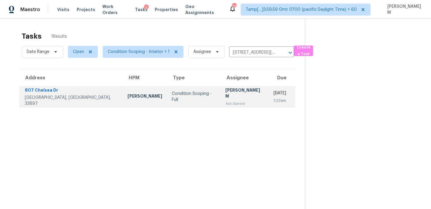
click at [233, 102] on div "Not Started" at bounding box center [244, 104] width 39 height 6
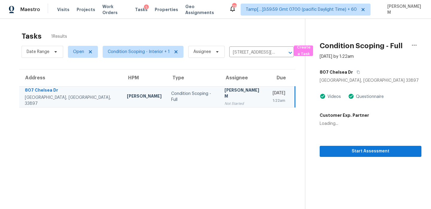
scroll to position [19, 0]
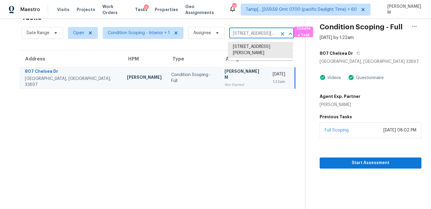
click at [259, 35] on input "807 Chelsea Dr, Davenport, FL 33897" at bounding box center [253, 33] width 48 height 9
paste input "3601 Chapelwood Dr, Gastonia, NC 28052"
type input "3601 Chapelwood Dr, Gastonia, NC 28052"
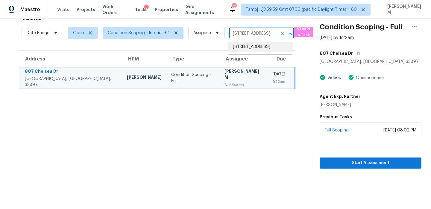
click at [261, 51] on li "3601 Chapelwood Dr, Gastonia, NC 28052" at bounding box center [260, 47] width 65 height 10
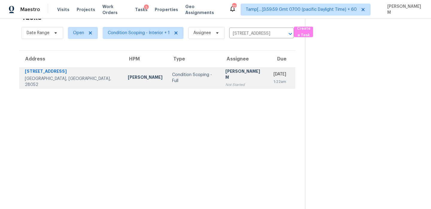
click at [269, 84] on td "Fri, Oct 10th 2025 1:22am" at bounding box center [282, 77] width 27 height 21
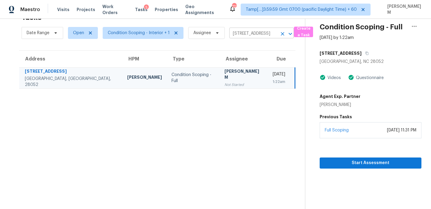
click at [237, 32] on input "3601 Chapelwood Dr, Gastonia, NC 28052" at bounding box center [253, 33] width 48 height 9
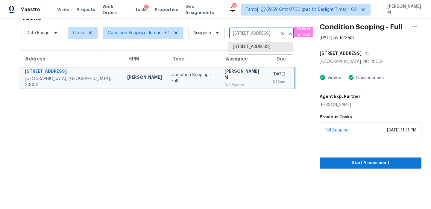
click at [237, 32] on input "3601 Chapelwood Dr, Gastonia, NC 28052" at bounding box center [253, 33] width 48 height 9
paste input "5159 Inglewood Blvd, Culver City, CA 90230"
type input "5159 Inglewood Blvd, Culver City, CA 90230"
click at [251, 51] on li "5159 Inglewood Blvd, Culver City, CA 90230" at bounding box center [260, 47] width 65 height 10
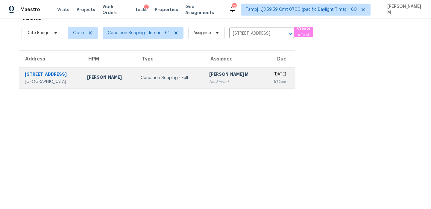
click at [268, 79] on div "1:22am" at bounding box center [277, 82] width 18 height 6
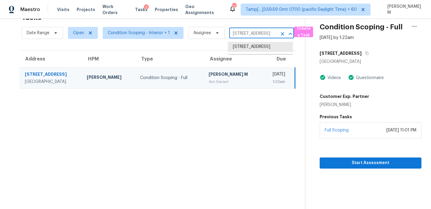
click at [239, 33] on input "5159 Inglewood Blvd, Culver City, CA 90230" at bounding box center [253, 33] width 48 height 9
paste input "210 Brynlee Ct, Lewisburg, TN 37091"
type input "210 Brynlee Ct, Lewisburg, TN 37091"
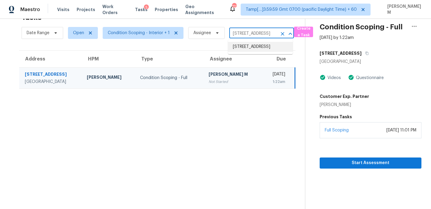
click at [252, 52] on li "210 Brynlee Ct, Lewisburg, TN 37091" at bounding box center [260, 47] width 65 height 10
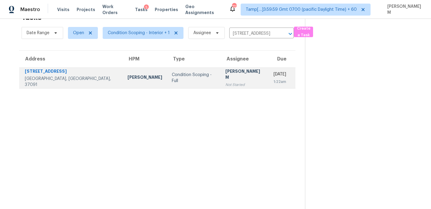
click at [269, 83] on td "Fri, Oct 10th 2025 1:22am" at bounding box center [282, 77] width 27 height 21
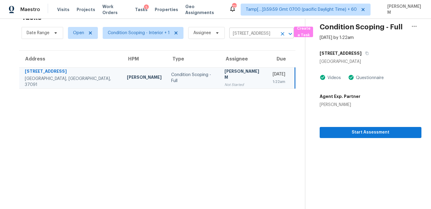
click at [239, 34] on input "210 Brynlee Ct, Lewisburg, TN 37091" at bounding box center [253, 33] width 48 height 9
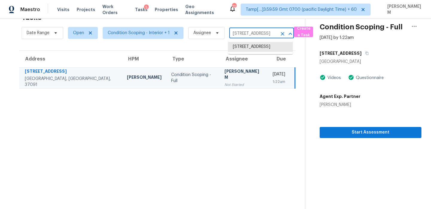
click at [239, 34] on input "210 Brynlee Ct, Lewisburg, TN 37091" at bounding box center [253, 33] width 48 height 9
paste input "15822 Gypsy St, Corpus Christi, TX 78418"
type input "15822 Gypsy St, Corpus Christi, TX 78418"
click at [254, 51] on li "15822 Gypsy St, Corpus Christi, TX 78418" at bounding box center [260, 47] width 65 height 10
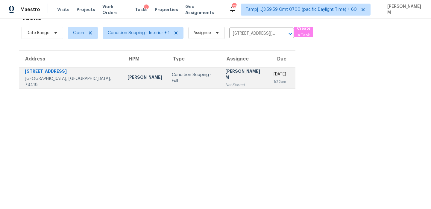
click at [274, 83] on div "1:22am" at bounding box center [280, 82] width 13 height 6
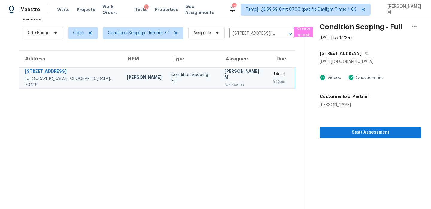
click at [224, 83] on div "Not Started" at bounding box center [243, 85] width 39 height 6
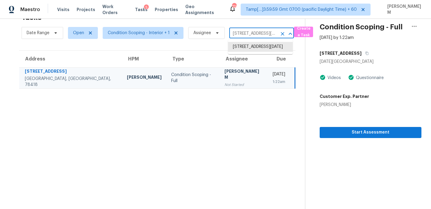
click at [252, 30] on input "15822 Gypsy St, Corpus Christi, TX 78418" at bounding box center [253, 33] width 48 height 9
paste input "210 Brynlee Ct, Lewisburg, TN 37091"
type input "210 Brynlee Ct, Lewisburg, TN 37091"
click at [257, 50] on li "210 Brynlee Ct, Lewisburg, TN 37091" at bounding box center [260, 47] width 65 height 10
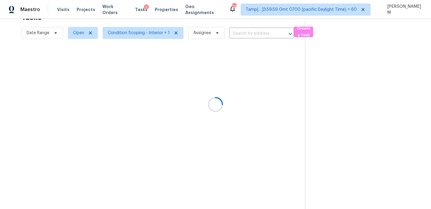
type input "210 Brynlee Ct, Lewisburg, TN 37091"
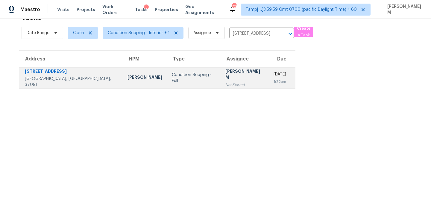
click at [269, 78] on td "Fri, Oct 10th 2025 1:22am" at bounding box center [282, 77] width 27 height 21
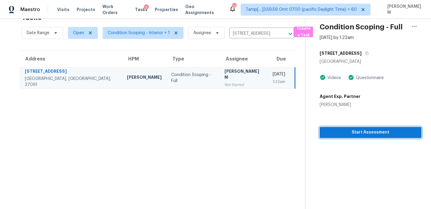
click at [348, 136] on span "Start Assessment" at bounding box center [370, 132] width 92 height 7
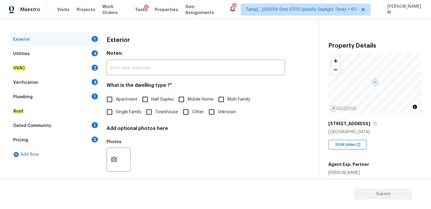
scroll to position [79, 0]
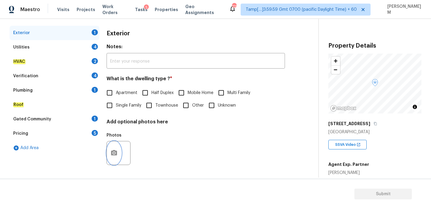
click at [118, 144] on button "button" at bounding box center [114, 152] width 14 height 23
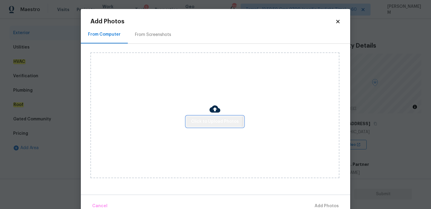
click at [208, 119] on span "Click to Upload Photos" at bounding box center [215, 121] width 48 height 7
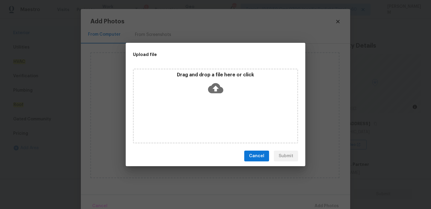
click at [210, 89] on icon at bounding box center [215, 88] width 15 height 10
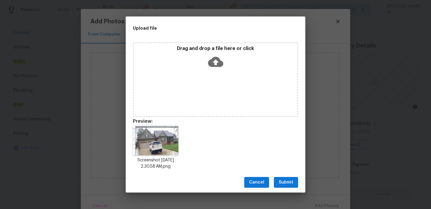
click at [293, 184] on span "Submit" at bounding box center [286, 182] width 15 height 7
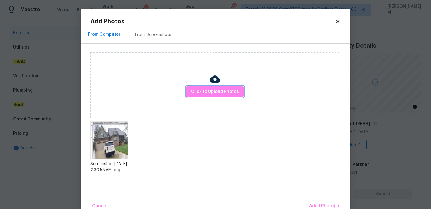
scroll to position [13, 0]
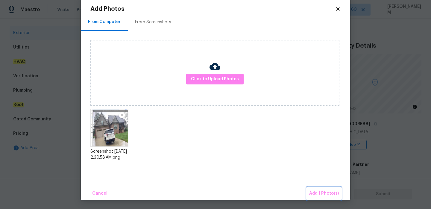
click at [326, 197] on button "Add 1 Photo(s)" at bounding box center [324, 193] width 34 height 13
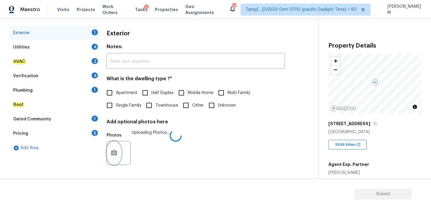
scroll to position [0, 0]
click at [110, 106] on input "Single Family" at bounding box center [109, 105] width 13 height 13
checkbox input "true"
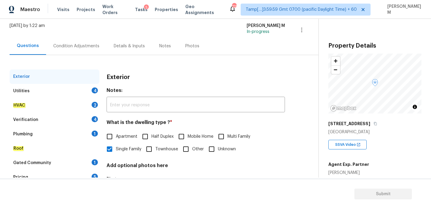
scroll to position [32, 0]
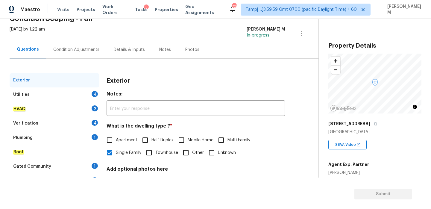
click at [79, 94] on div "Utilities 4" at bounding box center [55, 94] width 90 height 14
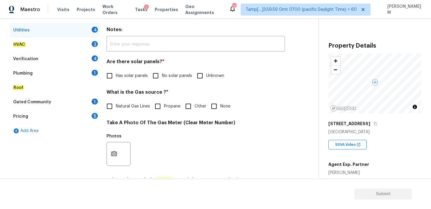
scroll to position [97, 0]
click at [155, 77] on input "No solar panels" at bounding box center [155, 75] width 13 height 13
checkbox input "true"
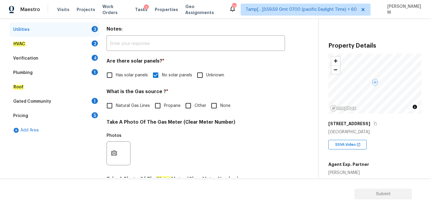
click at [112, 106] on input "Natural Gas Lines" at bounding box center [109, 105] width 13 height 13
click at [107, 104] on input "Natural Gas Lines" at bounding box center [109, 105] width 13 height 13
checkbox input "false"
click at [190, 106] on input "Other" at bounding box center [188, 105] width 13 height 13
checkbox input "true"
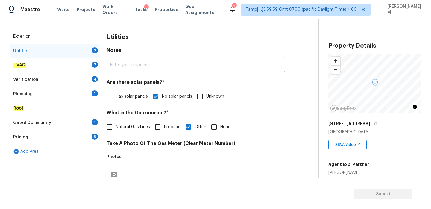
scroll to position [64, 0]
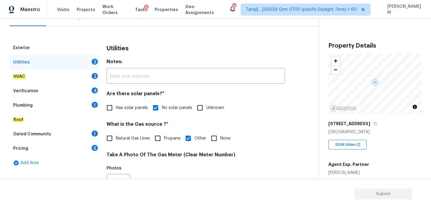
click at [65, 65] on div "Utilities 2" at bounding box center [55, 62] width 90 height 14
click at [65, 75] on div "HVAC 2" at bounding box center [55, 76] width 90 height 14
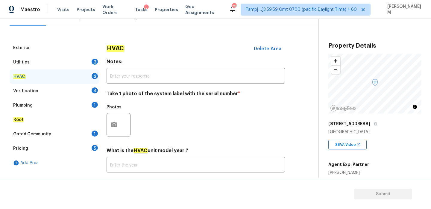
click at [68, 62] on div "Utilities 2" at bounding box center [55, 62] width 90 height 14
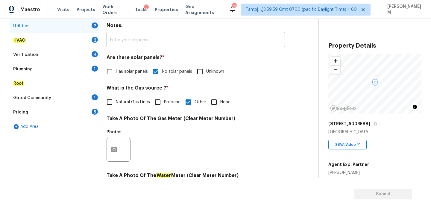
scroll to position [242, 0]
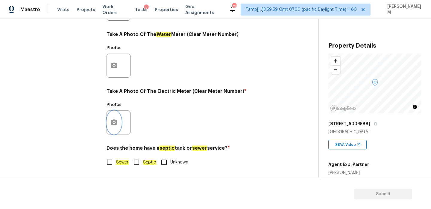
click at [118, 123] on button "button" at bounding box center [114, 122] width 14 height 23
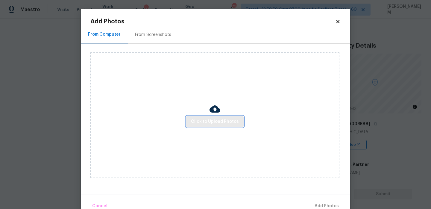
click at [198, 124] on span "Click to Upload Photos" at bounding box center [215, 121] width 48 height 7
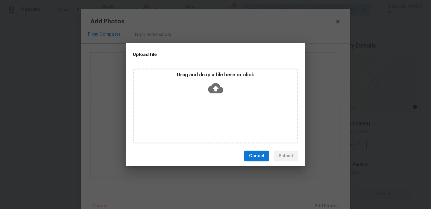
click at [217, 86] on icon at bounding box center [215, 88] width 15 height 10
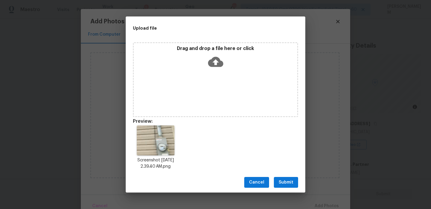
scroll to position [5, 0]
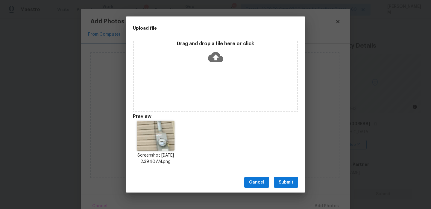
click at [294, 182] on button "Submit" at bounding box center [286, 182] width 24 height 11
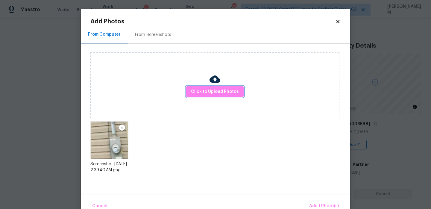
scroll to position [13, 0]
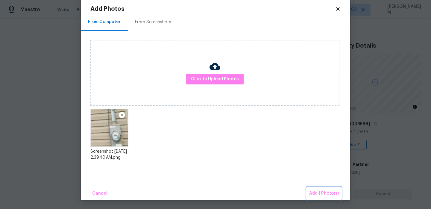
click at [335, 198] on button "Add 1 Photo(s)" at bounding box center [324, 193] width 34 height 13
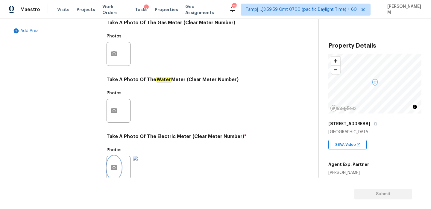
scroll to position [242, 0]
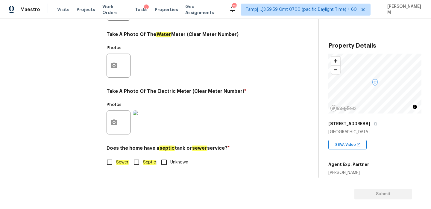
click at [110, 164] on input "Sewer" at bounding box center [109, 162] width 13 height 13
click at [113, 161] on input "Sewer" at bounding box center [109, 162] width 13 height 13
checkbox input "true"
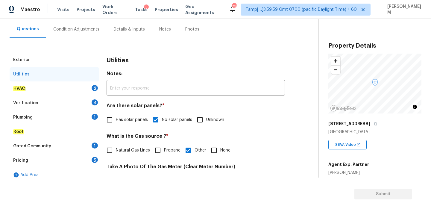
scroll to position [26, 0]
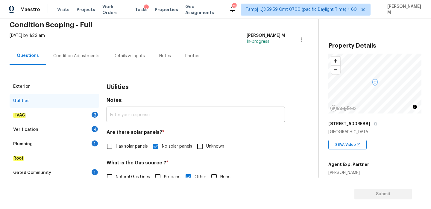
click at [68, 117] on div "HVAC 2" at bounding box center [55, 115] width 90 height 14
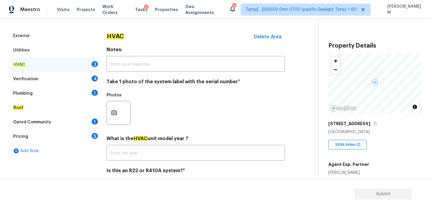
scroll to position [78, 0]
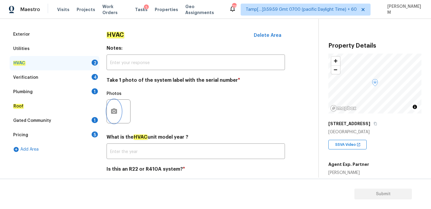
click at [111, 113] on icon "button" at bounding box center [114, 110] width 6 height 5
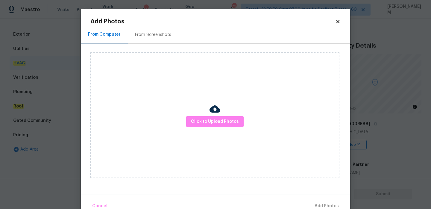
click at [212, 127] on div "Click to Upload Photos" at bounding box center [214, 115] width 249 height 126
click at [212, 122] on span "Click to Upload Photos" at bounding box center [215, 121] width 48 height 7
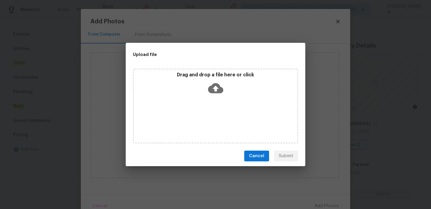
click at [213, 92] on icon at bounding box center [215, 88] width 15 height 10
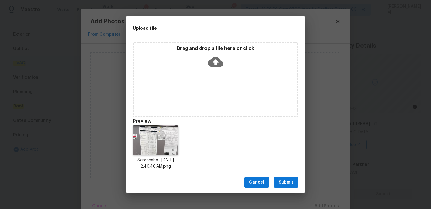
click at [293, 181] on span "Submit" at bounding box center [286, 182] width 15 height 7
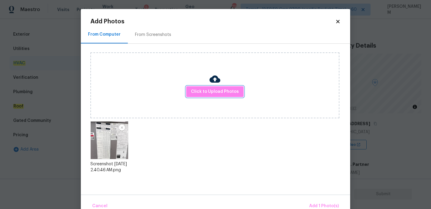
scroll to position [13, 0]
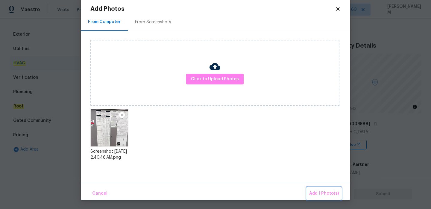
click at [323, 199] on button "Add 1 Photo(s)" at bounding box center [324, 193] width 34 height 13
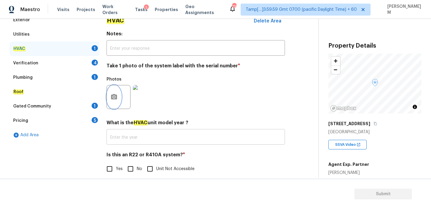
scroll to position [93, 0]
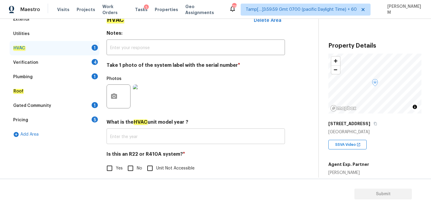
click at [187, 130] on input "text" at bounding box center [196, 137] width 178 height 14
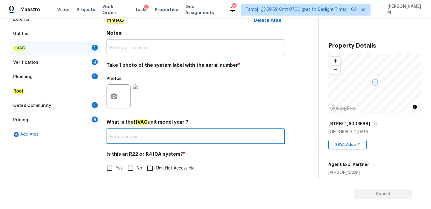
scroll to position [99, 0]
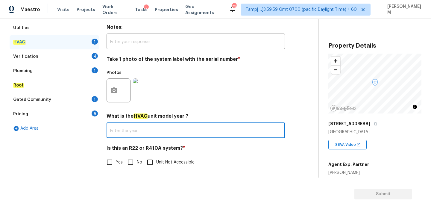
click at [112, 159] on input "Yes" at bounding box center [109, 162] width 13 height 13
checkbox input "true"
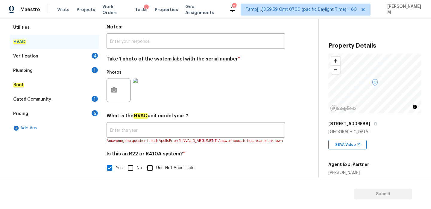
click at [40, 55] on div "Verification 4" at bounding box center [55, 56] width 90 height 14
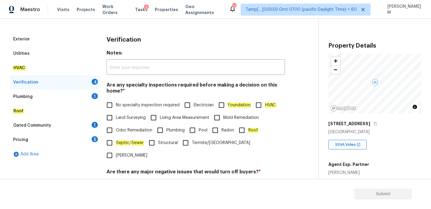
scroll to position [74, 0]
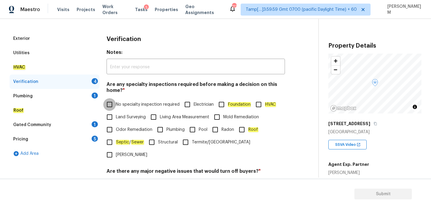
click at [108, 102] on input "No specialty inspection required" at bounding box center [109, 104] width 13 height 13
checkbox input "true"
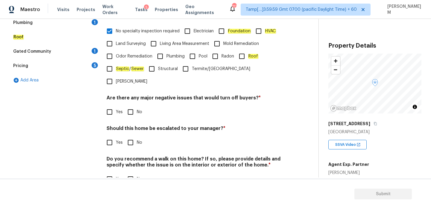
scroll to position [151, 0]
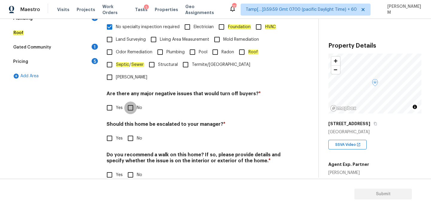
click at [132, 101] on input "No" at bounding box center [130, 107] width 13 height 13
checkbox input "true"
click at [131, 132] on input "No" at bounding box center [130, 138] width 13 height 13
checkbox input "true"
click at [125, 168] on input "No" at bounding box center [130, 174] width 13 height 13
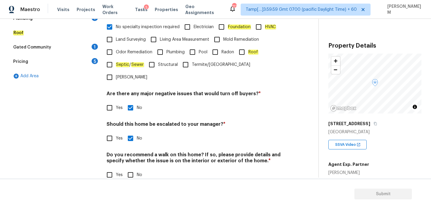
checkbox input "true"
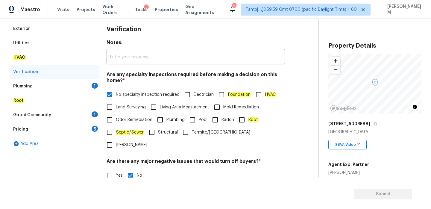
scroll to position [81, 0]
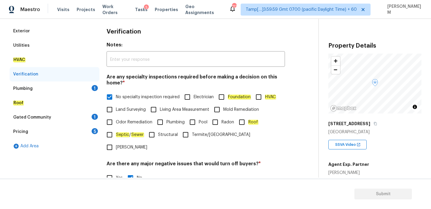
click at [41, 87] on div "Plumbing 1" at bounding box center [55, 88] width 90 height 14
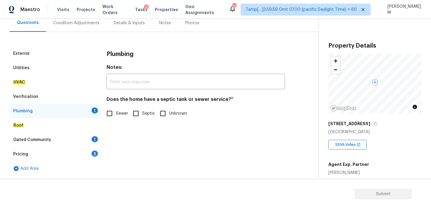
scroll to position [59, 0]
click at [112, 117] on input "Sewer" at bounding box center [109, 113] width 13 height 13
checkbox input "true"
click at [71, 137] on div "Gated Community 1" at bounding box center [55, 140] width 90 height 14
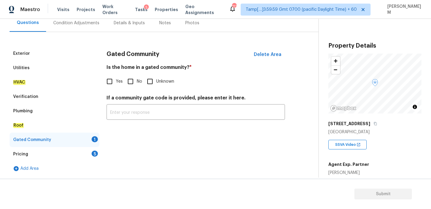
click at [128, 81] on input "No" at bounding box center [130, 81] width 13 height 13
click at [128, 81] on input "No" at bounding box center [130, 82] width 13 height 13
checkbox input "false"
click at [83, 154] on div "Pricing 5" at bounding box center [55, 154] width 90 height 14
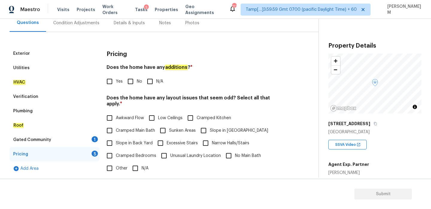
click at [151, 82] on input "N/A" at bounding box center [150, 81] width 13 height 13
checkbox input "true"
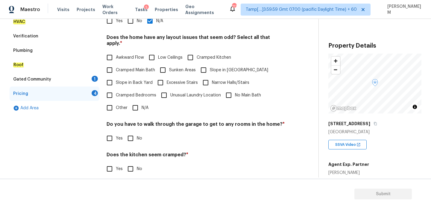
scroll to position [121, 0]
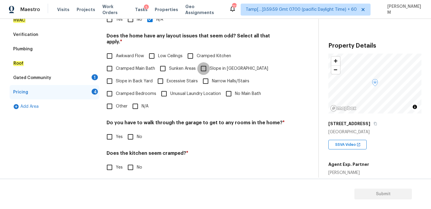
click at [206, 62] on input "Slope in Front Yard" at bounding box center [203, 68] width 13 height 13
checkbox input "true"
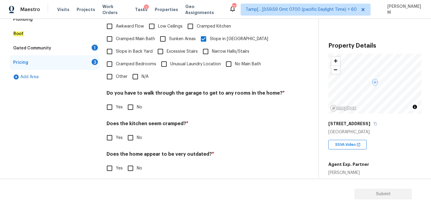
click at [128, 101] on input "No" at bounding box center [130, 107] width 13 height 13
checkbox input "true"
click at [129, 131] on input "No" at bounding box center [130, 137] width 13 height 13
checkbox input "true"
click at [131, 162] on input "No" at bounding box center [130, 168] width 13 height 13
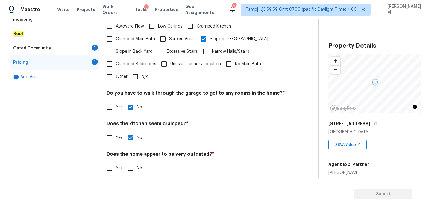
checkbox input "true"
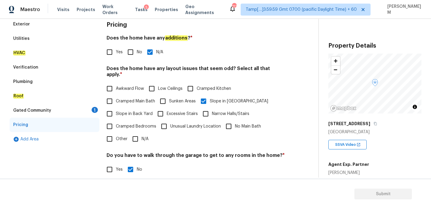
click at [60, 110] on div "Gated Community 1" at bounding box center [55, 110] width 90 height 14
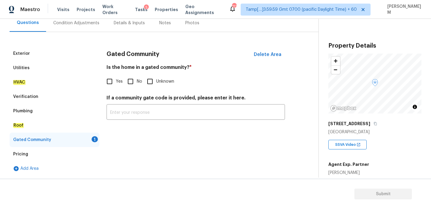
click at [134, 84] on input "No" at bounding box center [130, 81] width 13 height 13
checkbox input "true"
click at [57, 55] on div "Exterior" at bounding box center [55, 53] width 90 height 14
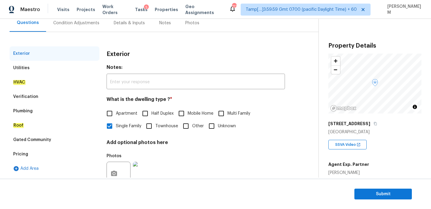
scroll to position [79, 0]
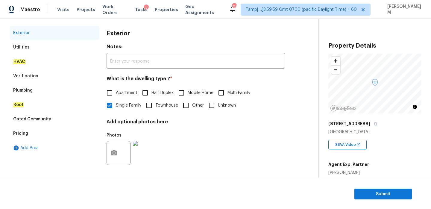
click at [43, 52] on div "Utilities" at bounding box center [55, 47] width 90 height 14
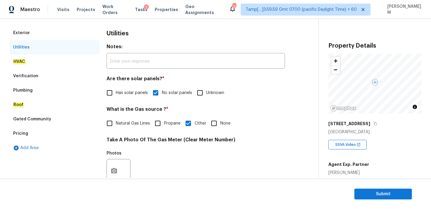
click at [42, 57] on div "HVAC" at bounding box center [55, 61] width 90 height 14
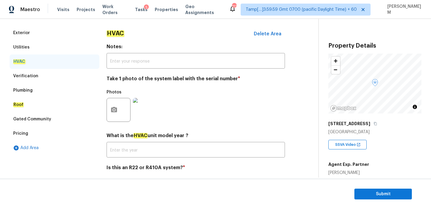
click at [49, 78] on div "Verification" at bounding box center [55, 76] width 90 height 14
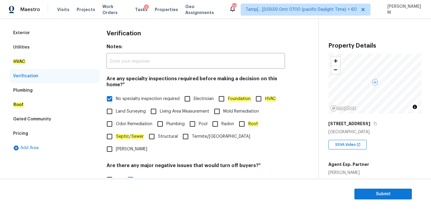
click at [49, 94] on div "Plumbing" at bounding box center [55, 90] width 90 height 14
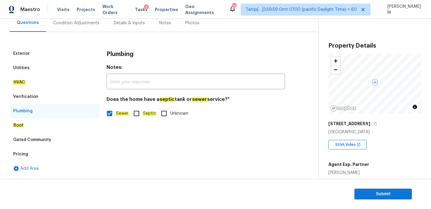
click at [50, 105] on div "Plumbing" at bounding box center [55, 111] width 90 height 14
click at [50, 129] on div "Roof" at bounding box center [55, 125] width 90 height 14
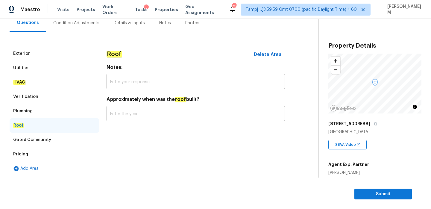
click at [50, 142] on div "Gated Community" at bounding box center [55, 140] width 90 height 14
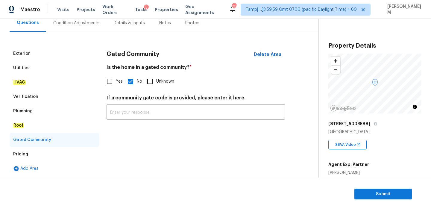
click at [44, 154] on div "Pricing" at bounding box center [55, 154] width 90 height 14
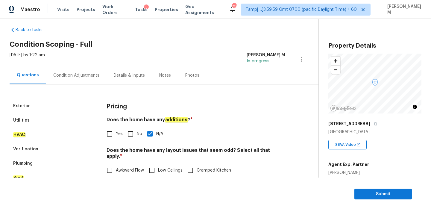
scroll to position [0, 0]
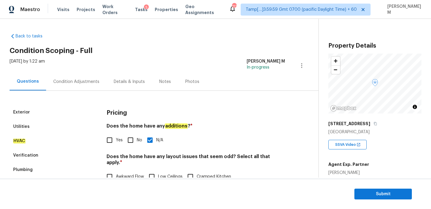
click at [59, 77] on div "Condition Adjustments" at bounding box center [76, 82] width 60 height 18
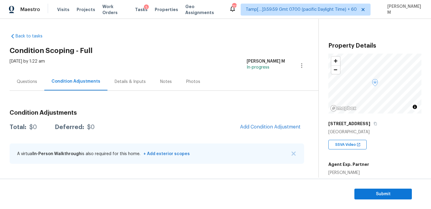
click at [40, 81] on div "Questions" at bounding box center [27, 82] width 35 height 18
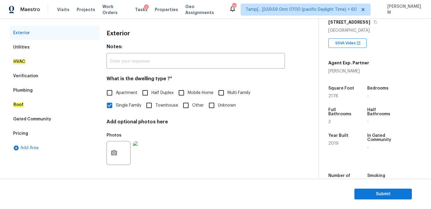
scroll to position [117, 0]
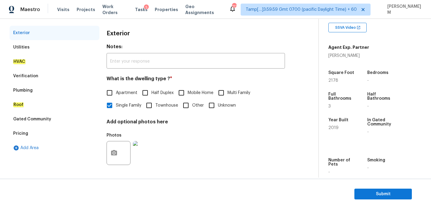
click at [42, 135] on div "Pricing" at bounding box center [55, 133] width 90 height 14
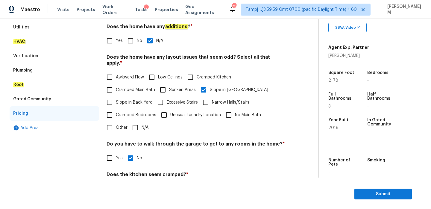
click at [44, 95] on div "Gated Community" at bounding box center [55, 99] width 90 height 14
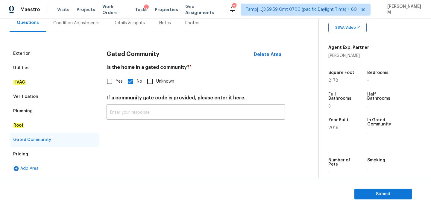
scroll to position [59, 0]
click at [37, 122] on div "Roof" at bounding box center [55, 125] width 90 height 14
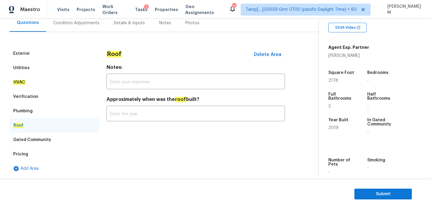
click at [50, 110] on div "Plumbing" at bounding box center [55, 111] width 90 height 14
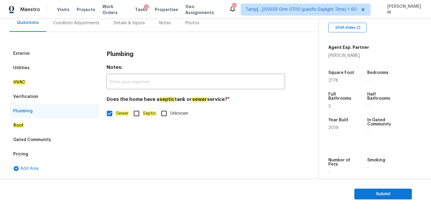
click at [55, 98] on div "Verification" at bounding box center [55, 96] width 90 height 14
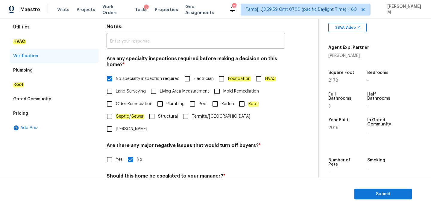
click at [49, 42] on div "HVAC" at bounding box center [55, 41] width 90 height 14
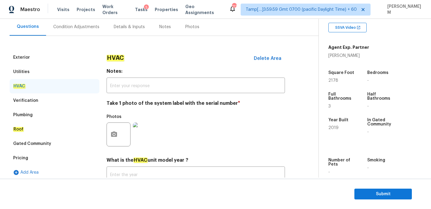
scroll to position [41, 0]
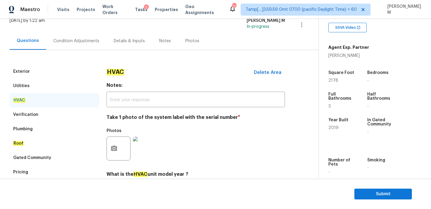
click at [44, 84] on div "Utilities" at bounding box center [55, 86] width 90 height 14
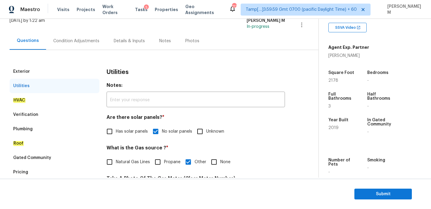
click at [41, 66] on div "Exterior" at bounding box center [55, 71] width 90 height 14
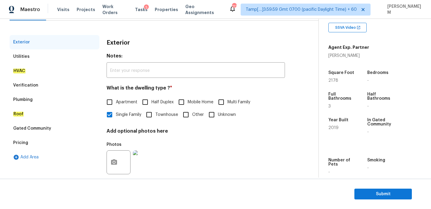
scroll to position [61, 0]
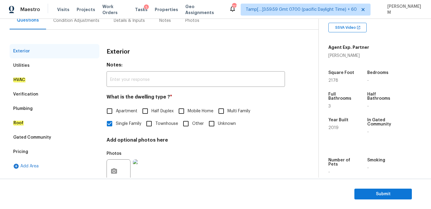
click at [34, 68] on div "Utilities" at bounding box center [55, 65] width 90 height 14
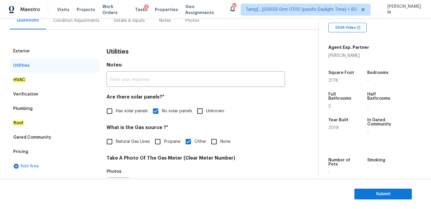
click at [38, 78] on div "HVAC" at bounding box center [55, 80] width 90 height 14
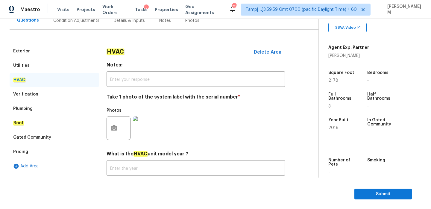
scroll to position [23, 0]
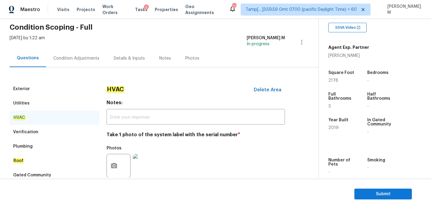
click at [68, 57] on div "Condition Adjustments" at bounding box center [76, 58] width 46 height 6
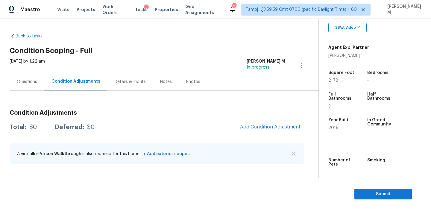
click at [25, 86] on div "Questions" at bounding box center [27, 82] width 35 height 18
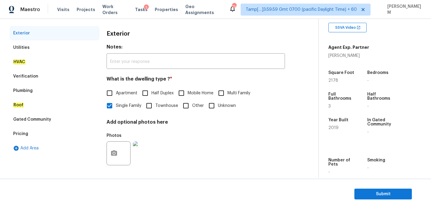
scroll to position [79, 0]
click at [37, 48] on div "Utilities" at bounding box center [55, 47] width 90 height 14
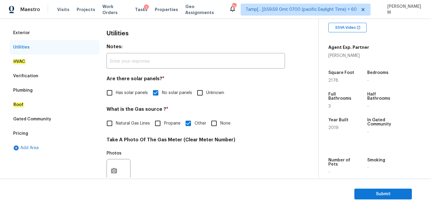
click at [41, 75] on div "Verification" at bounding box center [55, 76] width 90 height 14
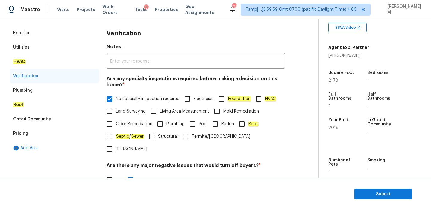
click at [35, 60] on div "HVAC" at bounding box center [55, 61] width 90 height 14
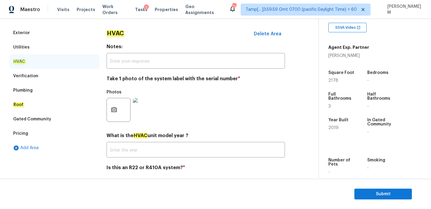
click at [43, 82] on div "Verification" at bounding box center [55, 76] width 90 height 14
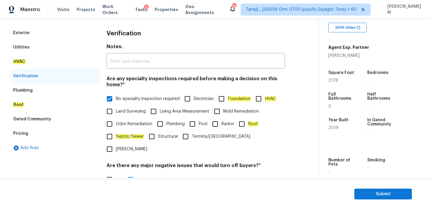
click at [39, 91] on div "Plumbing" at bounding box center [55, 90] width 90 height 14
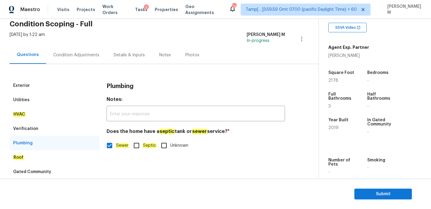
scroll to position [0, 0]
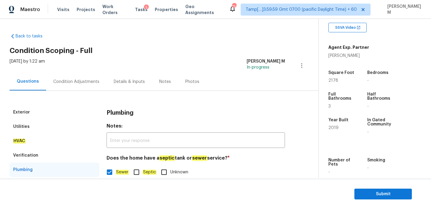
click at [37, 109] on div "Exterior" at bounding box center [55, 112] width 90 height 14
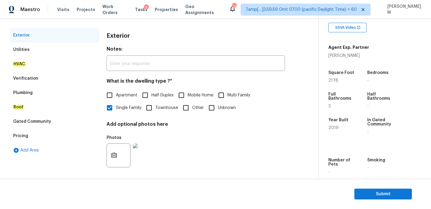
scroll to position [78, 0]
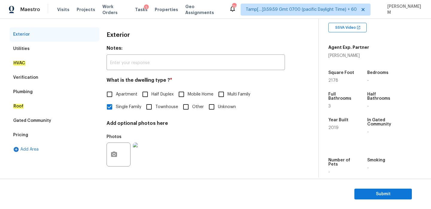
click at [141, 153] on img at bounding box center [145, 154] width 24 height 24
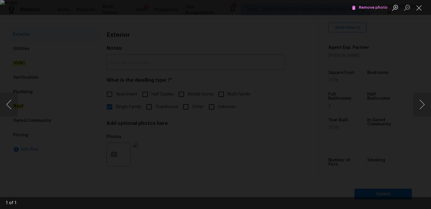
click at [16, 62] on div "Lightbox" at bounding box center [215, 104] width 431 height 209
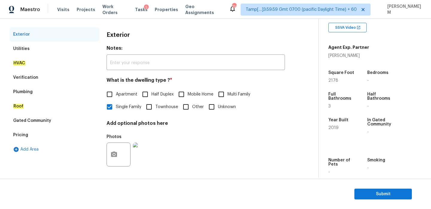
click at [38, 48] on div "Utilities" at bounding box center [55, 49] width 90 height 14
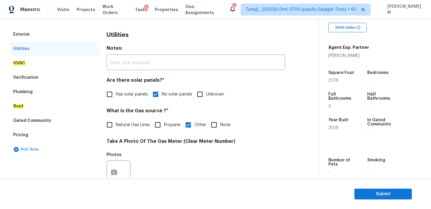
click at [215, 124] on input "None" at bounding box center [214, 125] width 13 height 13
checkbox input "true"
checkbox input "false"
click at [48, 52] on div "Utilities" at bounding box center [55, 49] width 90 height 14
click at [46, 65] on div "HVAC" at bounding box center [55, 63] width 90 height 14
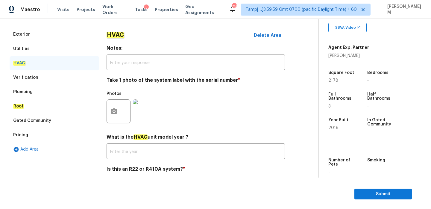
click at [37, 75] on div "Verification" at bounding box center [55, 77] width 90 height 14
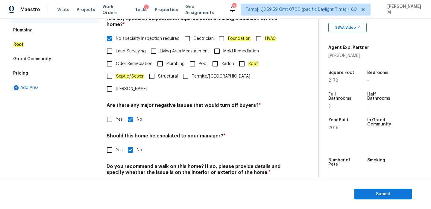
scroll to position [151, 0]
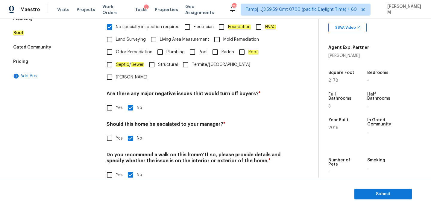
click at [29, 62] on div "Pricing" at bounding box center [55, 61] width 90 height 14
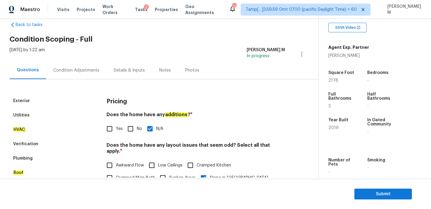
scroll to position [0, 0]
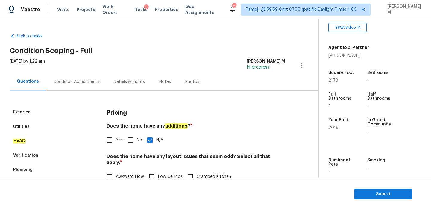
click at [84, 83] on div "Condition Adjustments" at bounding box center [76, 82] width 46 height 6
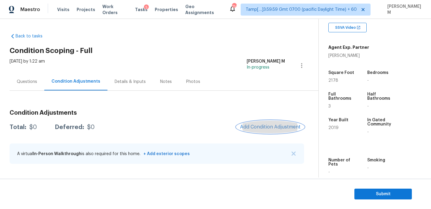
click at [256, 127] on span "Add Condition Adjustment" at bounding box center [270, 126] width 60 height 5
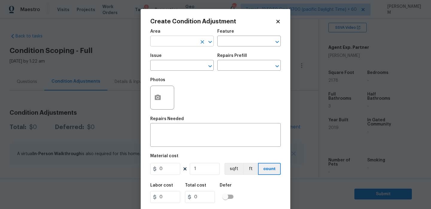
click at [172, 39] on input "text" at bounding box center [173, 41] width 47 height 9
type input "l"
click at [175, 65] on li "Exterior Overall" at bounding box center [181, 65] width 63 height 10
type input "Exterior Overall"
click at [233, 47] on div "Area Exterior Overall ​ Feature ​" at bounding box center [215, 38] width 130 height 24
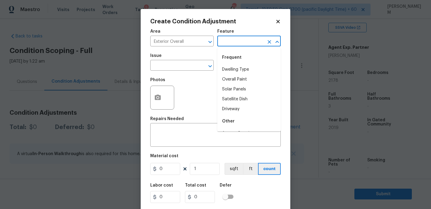
click at [234, 37] on input "text" at bounding box center [240, 41] width 47 height 9
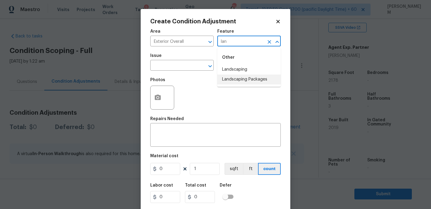
click at [247, 81] on li "Landscaping Packages" at bounding box center [248, 80] width 63 height 10
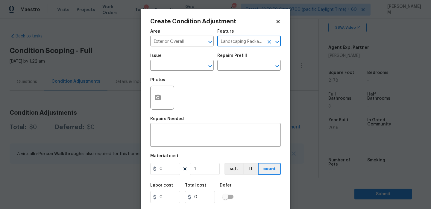
type input "Landscaping Packages"
click at [192, 72] on span "Issue ​" at bounding box center [181, 62] width 63 height 24
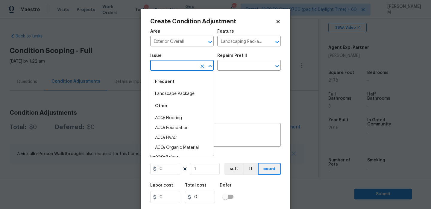
click at [189, 65] on input "text" at bounding box center [173, 65] width 47 height 9
click at [190, 93] on li "Landscape Package" at bounding box center [181, 94] width 63 height 10
type input "Landscape Package"
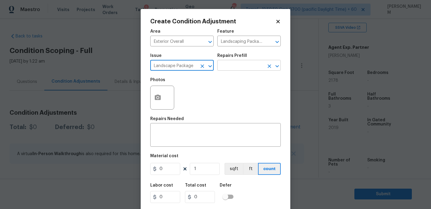
click at [230, 69] on input "text" at bounding box center [240, 65] width 47 height 9
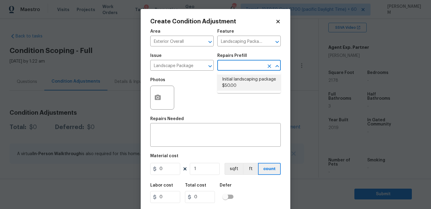
click at [243, 83] on li "Initial landscaping package $50.00" at bounding box center [248, 83] width 63 height 16
type input "Home Readiness Packages"
type textarea "Mowing of grass up to 6" in height. Mow, edge along driveways & sidewalks, trim…"
type input "50"
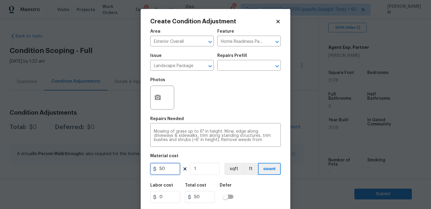
drag, startPoint x: 171, startPoint y: 173, endPoint x: 135, endPoint y: 162, distance: 38.4
click at [135, 162] on div "Create Condition Adjustment Area Exterior Overall ​ Feature Home Readiness Pack…" at bounding box center [215, 104] width 431 height 209
type input "300"
click at [151, 90] on div at bounding box center [162, 98] width 24 height 24
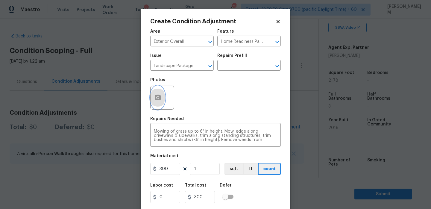
click at [161, 98] on icon "button" at bounding box center [157, 97] width 7 height 7
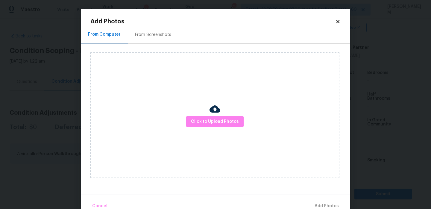
click at [226, 107] on div "Click to Upload Photos" at bounding box center [214, 115] width 249 height 126
click at [226, 118] on span "Click to Upload Photos" at bounding box center [215, 121] width 48 height 7
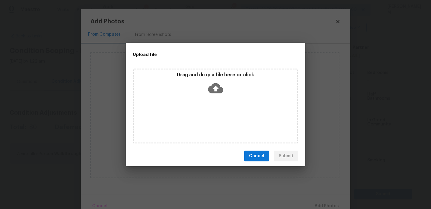
click at [209, 84] on icon at bounding box center [215, 88] width 15 height 15
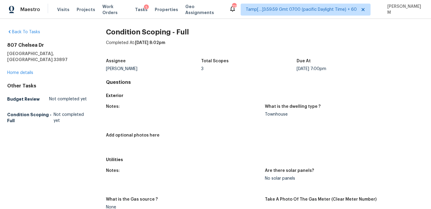
scroll to position [4, 0]
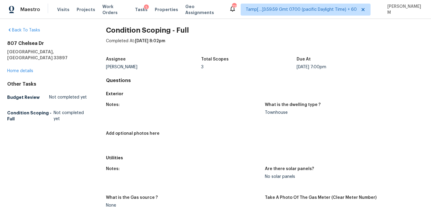
drag, startPoint x: 136, startPoint y: 42, endPoint x: 180, endPoint y: 43, distance: 44.9
click at [165, 43] on span "Oct 8th 2025 at 8:02pm" at bounding box center [150, 41] width 30 height 4
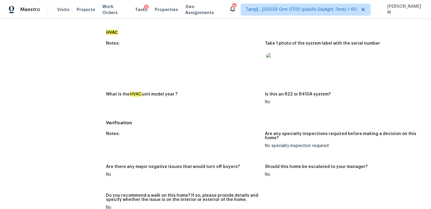
scroll to position [273, 0]
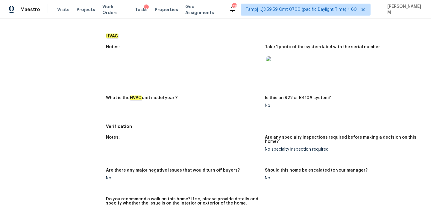
drag, startPoint x: 180, startPoint y: 37, endPoint x: 174, endPoint y: 1, distance: 35.9
click at [180, 34] on h5 "HVAC" at bounding box center [265, 36] width 318 height 6
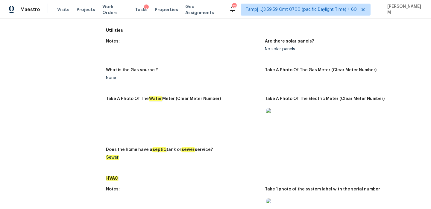
scroll to position [0, 0]
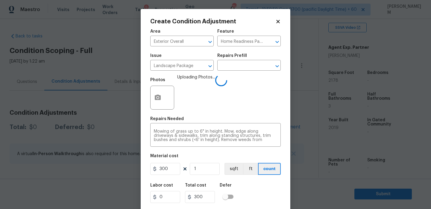
scroll to position [15, 0]
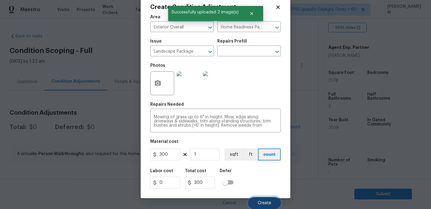
click at [271, 204] on span "Create" at bounding box center [264, 203] width 13 height 4
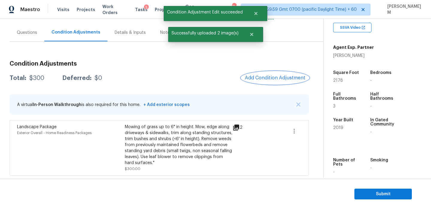
scroll to position [47, 0]
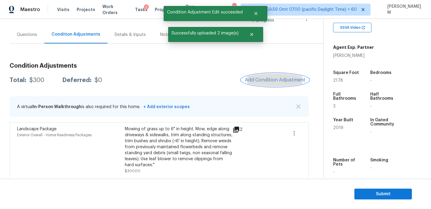
click at [285, 81] on span "Add Condition Adjustment" at bounding box center [275, 79] width 60 height 5
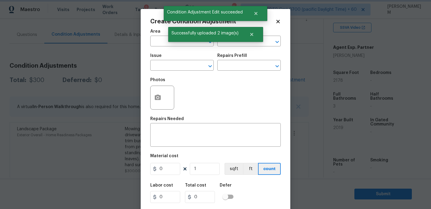
click at [169, 39] on span "Successfully uploaded 2 image(s)" at bounding box center [205, 33] width 74 height 13
click at [166, 44] on input "text" at bounding box center [173, 41] width 47 height 9
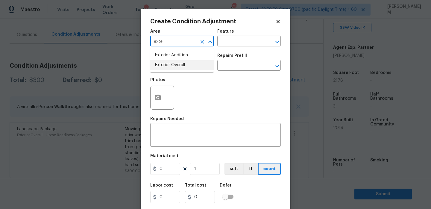
click at [194, 67] on li "Exterior Overall" at bounding box center [181, 65] width 63 height 10
type input "Exterior Overall"
click at [226, 42] on input "text" at bounding box center [240, 41] width 47 height 9
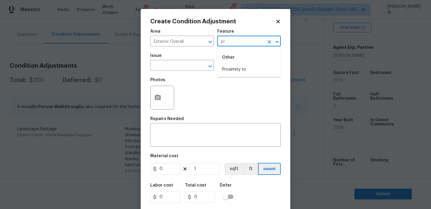
type input "p"
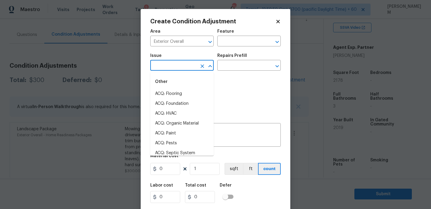
click at [179, 65] on input "text" at bounding box center [173, 65] width 47 height 9
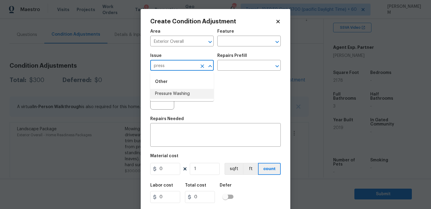
click at [176, 91] on li "Pressure Washing" at bounding box center [181, 94] width 63 height 10
type input "Pressure Washing"
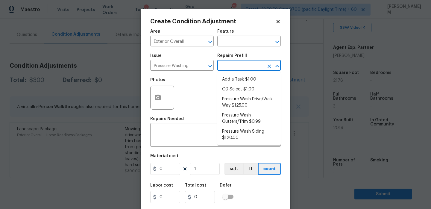
click at [237, 62] on input "text" at bounding box center [240, 65] width 47 height 9
click at [254, 131] on li "Pressure Wash Siding $120.00" at bounding box center [248, 135] width 63 height 16
type input "Siding"
type textarea "Protect areas as needed for pressure washing. Pressure wash the siding on the h…"
type input "120"
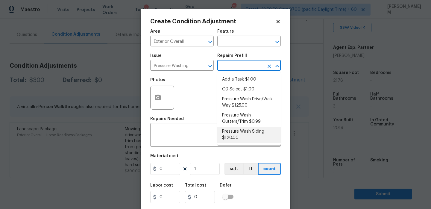
type input "120"
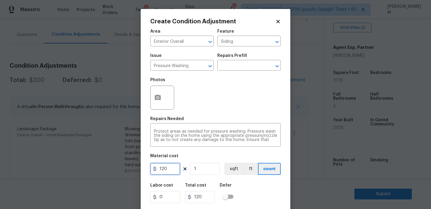
drag, startPoint x: 168, startPoint y: 171, endPoint x: 110, endPoint y: 165, distance: 57.4
click at [111, 165] on div "Create Condition Adjustment Area Exterior Overall ​ Feature Siding ​ Issue Pres…" at bounding box center [215, 104] width 431 height 209
type input "200"
click at [154, 96] on icon "button" at bounding box center [157, 97] width 7 height 7
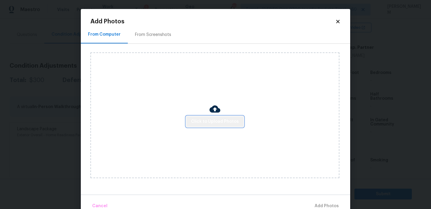
click at [217, 122] on span "Click to Upload Photos" at bounding box center [215, 121] width 48 height 7
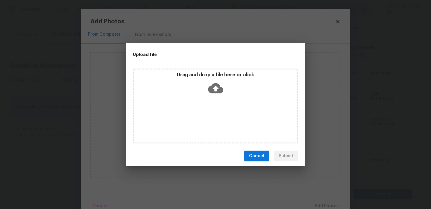
click at [212, 87] on icon at bounding box center [215, 88] width 15 height 10
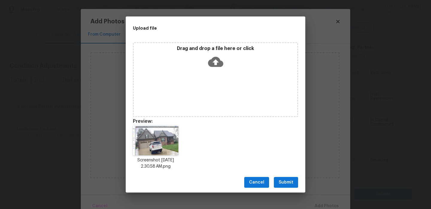
scroll to position [5, 0]
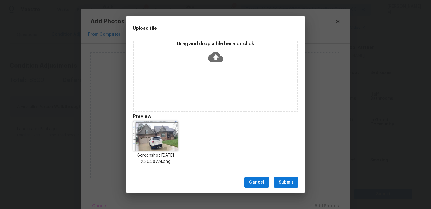
click at [288, 183] on span "Submit" at bounding box center [286, 182] width 15 height 7
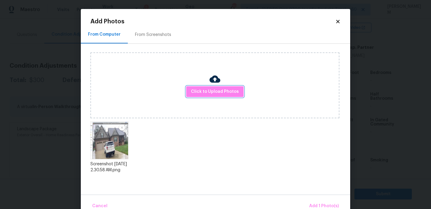
scroll to position [13, 0]
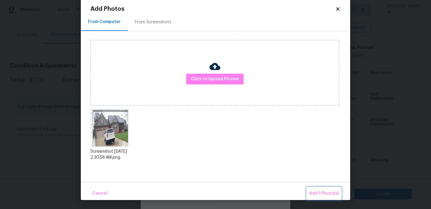
click at [326, 195] on span "Add 1 Photo(s)" at bounding box center [324, 193] width 30 height 7
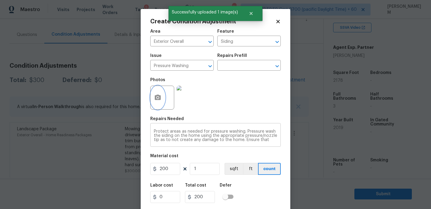
scroll to position [15, 0]
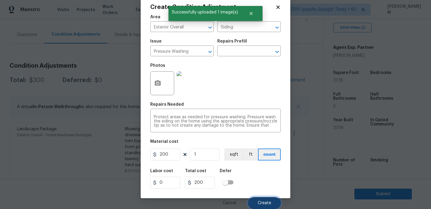
click at [265, 200] on button "Create" at bounding box center [264, 203] width 33 height 12
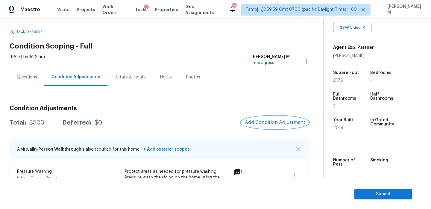
scroll to position [0, 0]
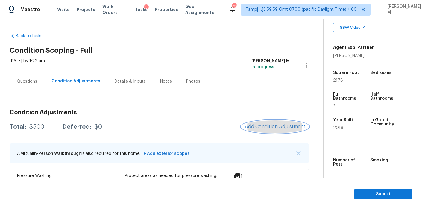
click at [271, 126] on span "Add Condition Adjustment" at bounding box center [275, 126] width 60 height 5
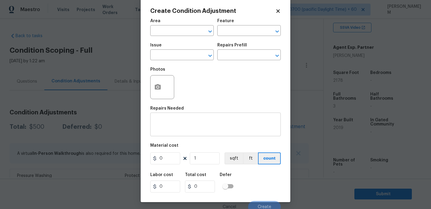
scroll to position [15, 0]
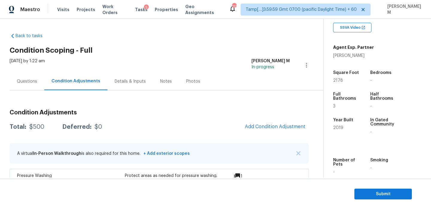
click at [89, 117] on body "Maestro Visits Projects Work Orders Tasks 5 Properties Geo Assignments 713 Tamp…" at bounding box center [215, 104] width 431 height 209
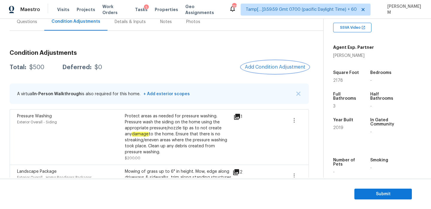
scroll to position [57, 0]
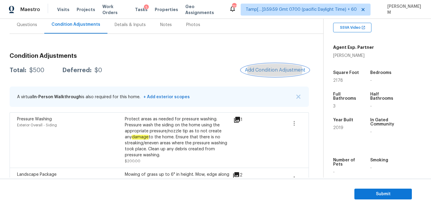
click at [261, 69] on span "Add Condition Adjustment" at bounding box center [275, 69] width 60 height 5
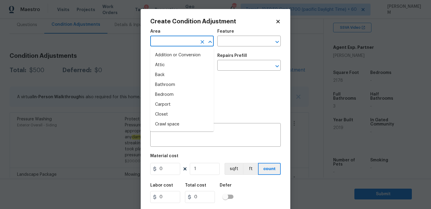
click at [186, 40] on input "text" at bounding box center [173, 41] width 47 height 9
type input "L"
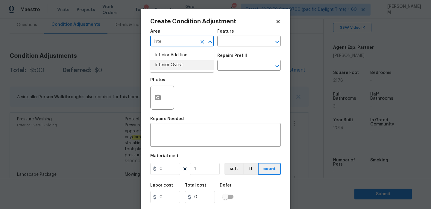
click at [187, 62] on li "Interior Overall" at bounding box center [181, 65] width 63 height 10
type input "Interior Overall"
click at [247, 44] on input "text" at bounding box center [240, 41] width 47 height 9
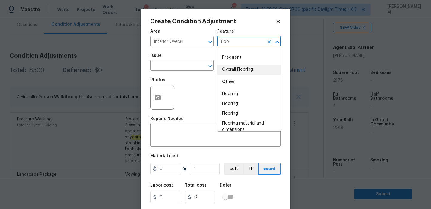
click at [252, 70] on li "Overall Flooring" at bounding box center [248, 70] width 63 height 10
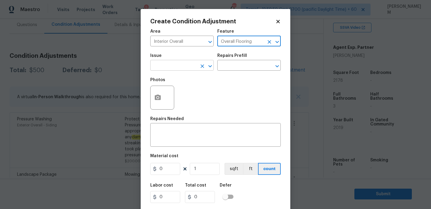
type input "Overall Flooring"
click at [171, 68] on input "text" at bounding box center [173, 65] width 47 height 9
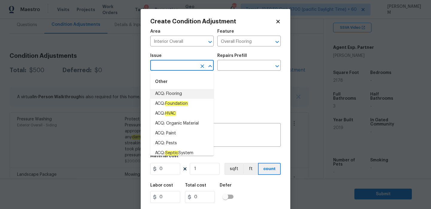
click at [189, 95] on li "ACQ: Flooring" at bounding box center [181, 94] width 63 height 10
type input "ACQ: Flooring"
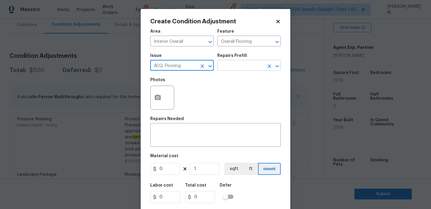
click at [240, 66] on input "text" at bounding box center [240, 65] width 47 height 9
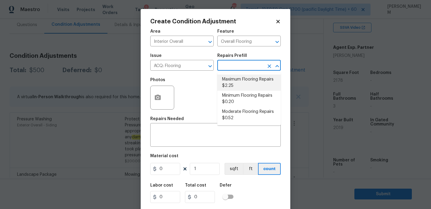
click at [248, 86] on li "Maximum Flooring Repairs $2.25" at bounding box center [248, 83] width 63 height 16
type input "Acquisition"
type textarea "Acquisition Scope: Maximum flooring repairs"
type input "2.25"
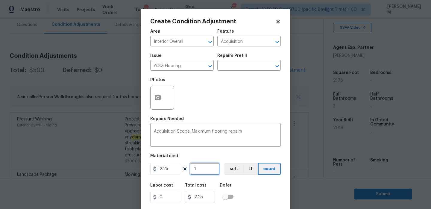
drag, startPoint x: 202, startPoint y: 172, endPoint x: 175, endPoint y: 172, distance: 26.6
click at [175, 172] on div "2.25 1 sqft ft count" at bounding box center [215, 169] width 130 height 12
type input "2"
type input "4.5"
type input "21"
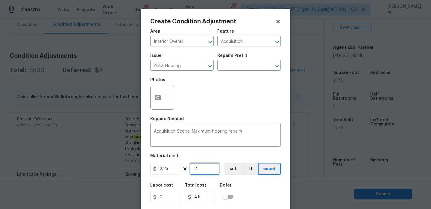
type input "47.25"
type input "217"
type input "488.25"
type input "2178"
type input "4900.5"
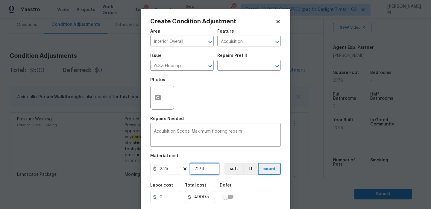
type input "2178"
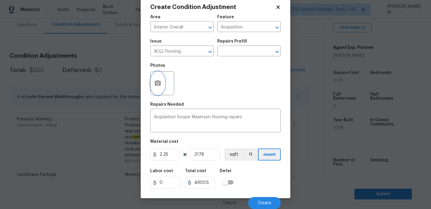
click at [157, 83] on circle "button" at bounding box center [158, 83] width 2 height 2
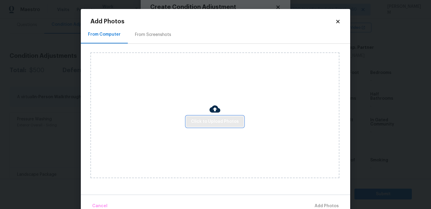
click at [212, 119] on span "Click to Upload Photos" at bounding box center [215, 121] width 48 height 7
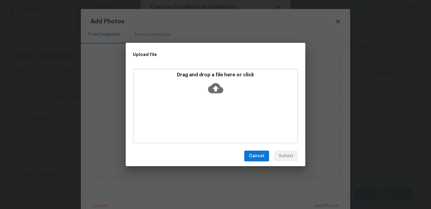
click at [214, 89] on icon at bounding box center [215, 88] width 15 height 10
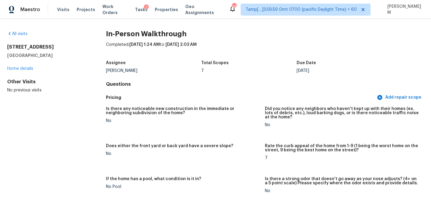
scroll to position [272, 0]
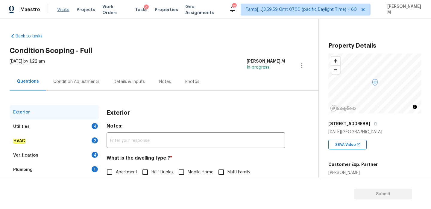
click at [63, 9] on span "Visits" at bounding box center [63, 10] width 12 height 6
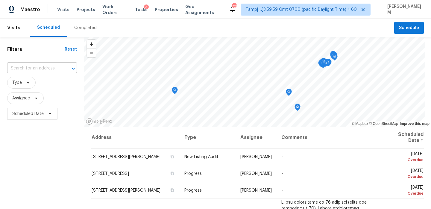
click at [35, 67] on input "text" at bounding box center [33, 68] width 53 height 9
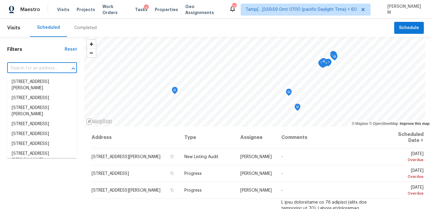
paste input "[URL][DOMAIN_NAME][US_STATE][US_STATE][DATE][US_STATE][US_STATE][US_STATE].."
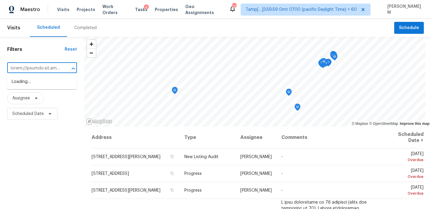
scroll to position [0, 2934]
type input "[URL][DOMAIN_NAME][US_STATE][US_STATE][DATE][US_STATE][US_STATE][US_STATE].."
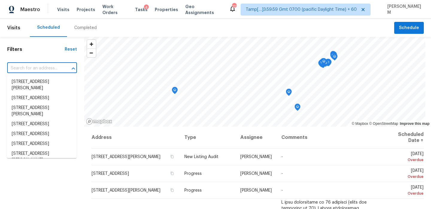
scroll to position [0, 0]
paste input "[STREET_ADDRESS][DATE]"
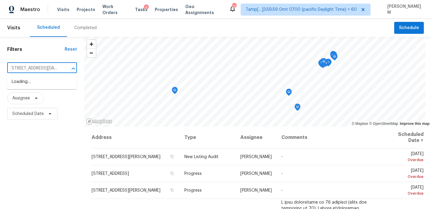
type input "[STREET_ADDRESS][DATE]"
click at [78, 30] on div "Completed" at bounding box center [85, 28] width 22 height 6
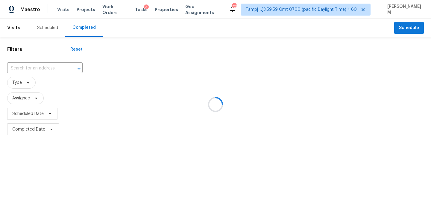
click at [44, 66] on div at bounding box center [215, 104] width 431 height 209
